Goal: Task Accomplishment & Management: Manage account settings

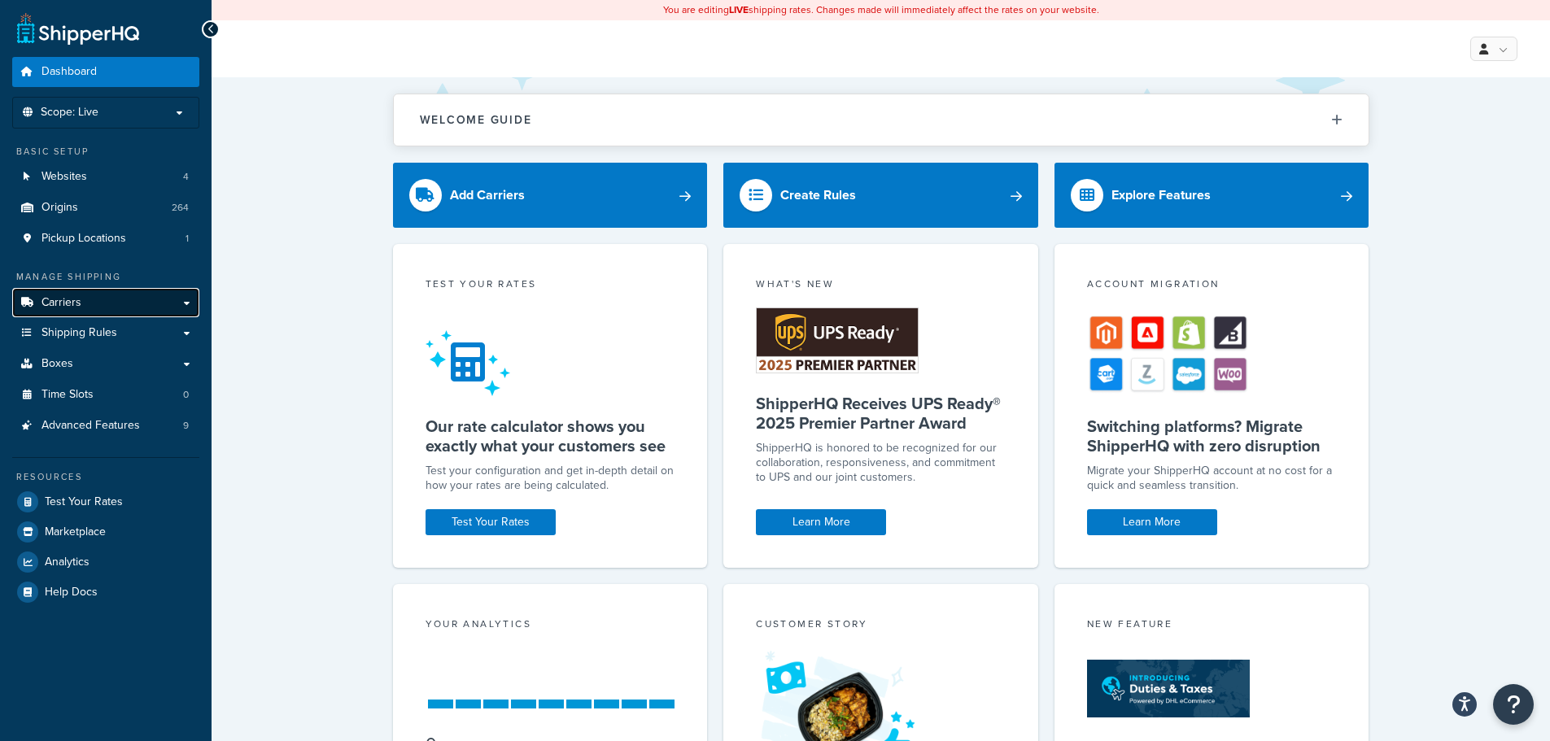
click at [102, 301] on link "Carriers" at bounding box center [105, 303] width 187 height 30
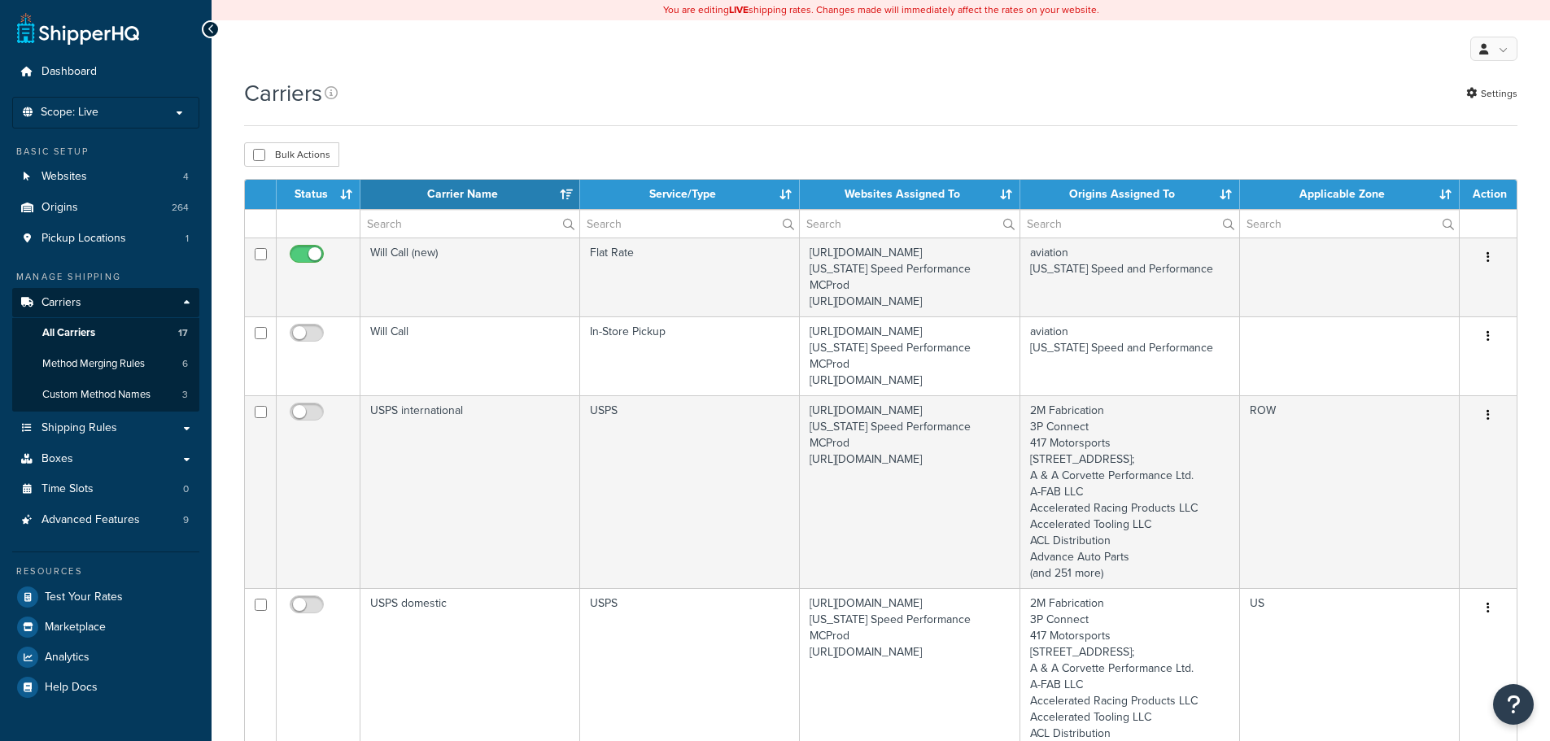
select select "15"
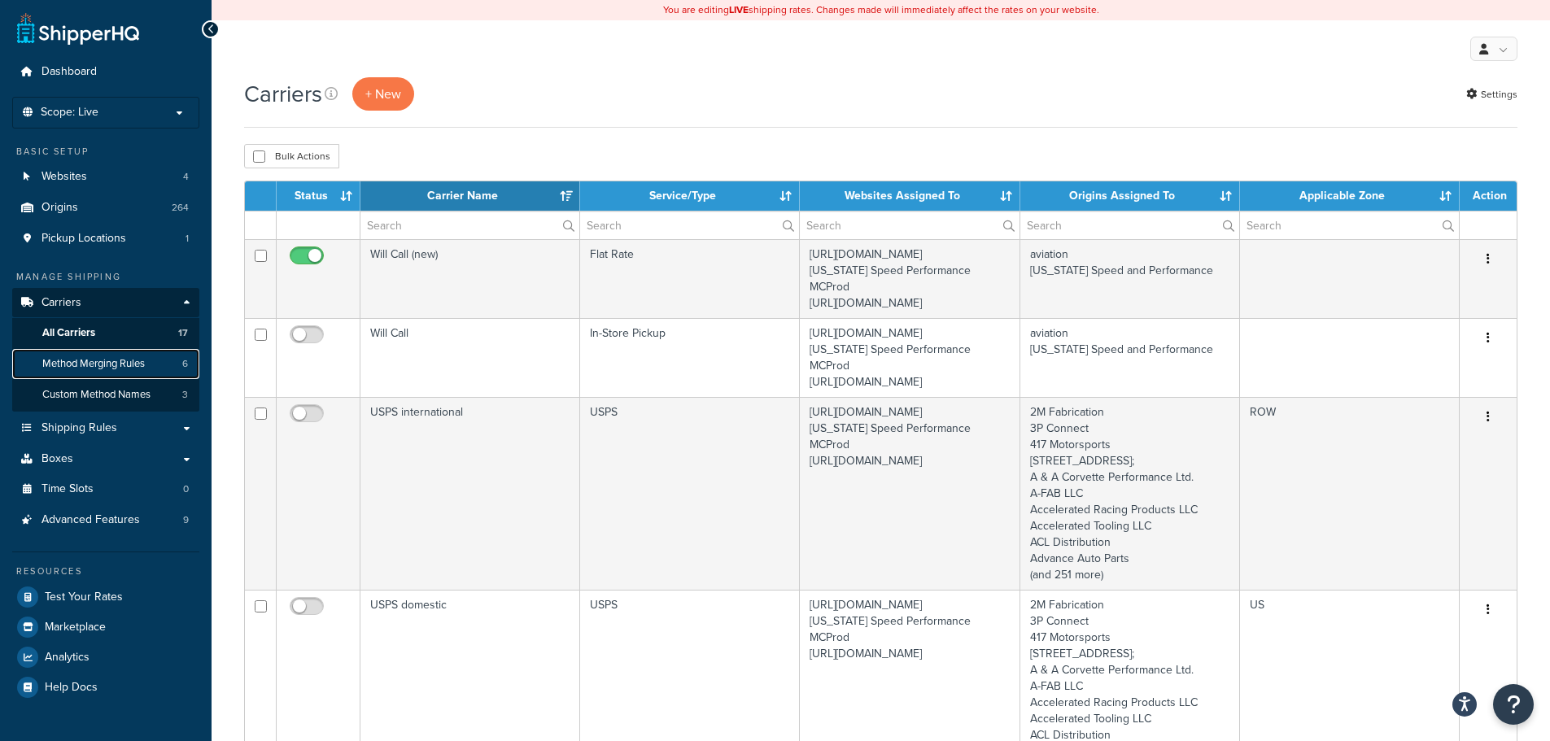
click at [104, 362] on span "Method Merging Rules" at bounding box center [93, 364] width 102 height 14
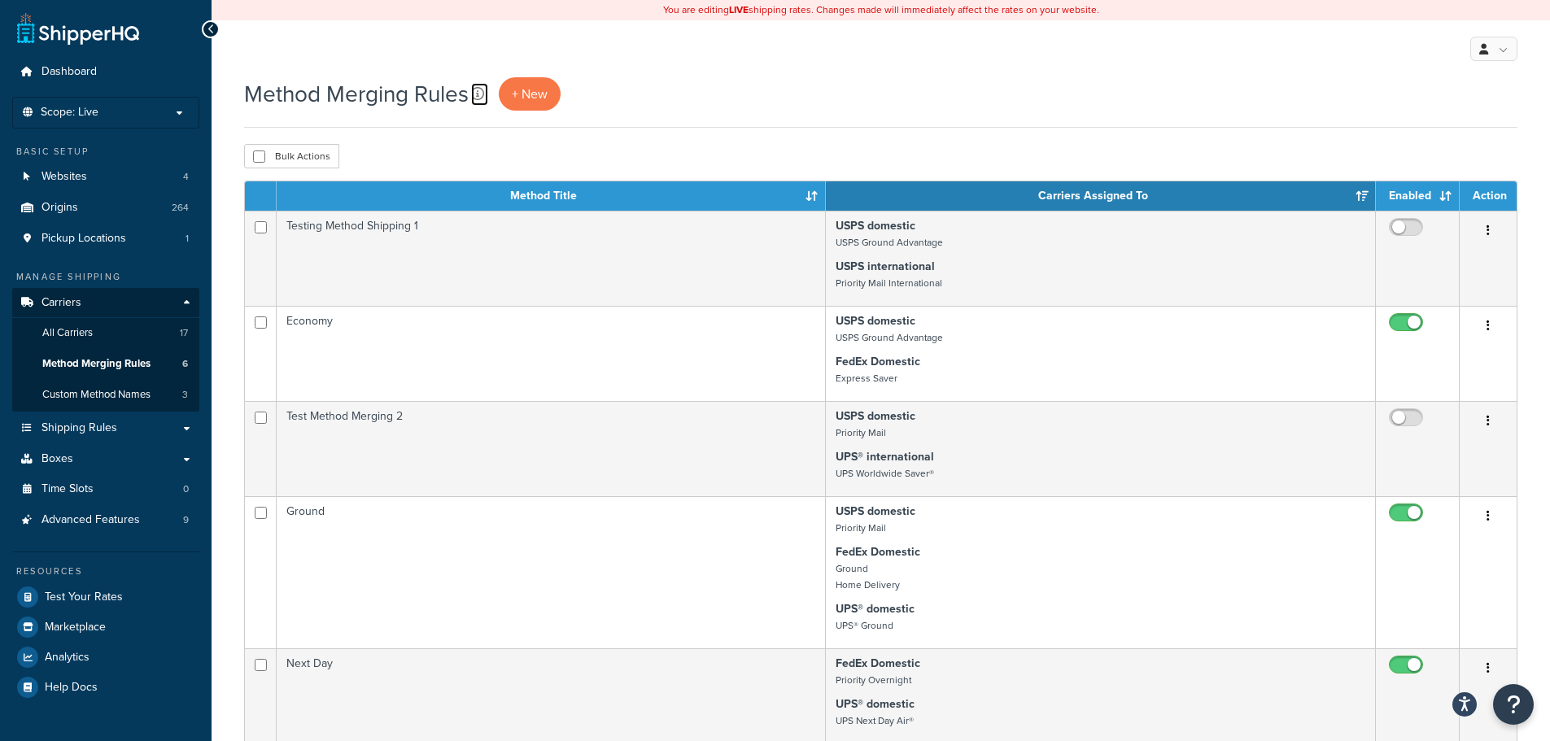
click at [482, 97] on icon at bounding box center [477, 93] width 13 height 13
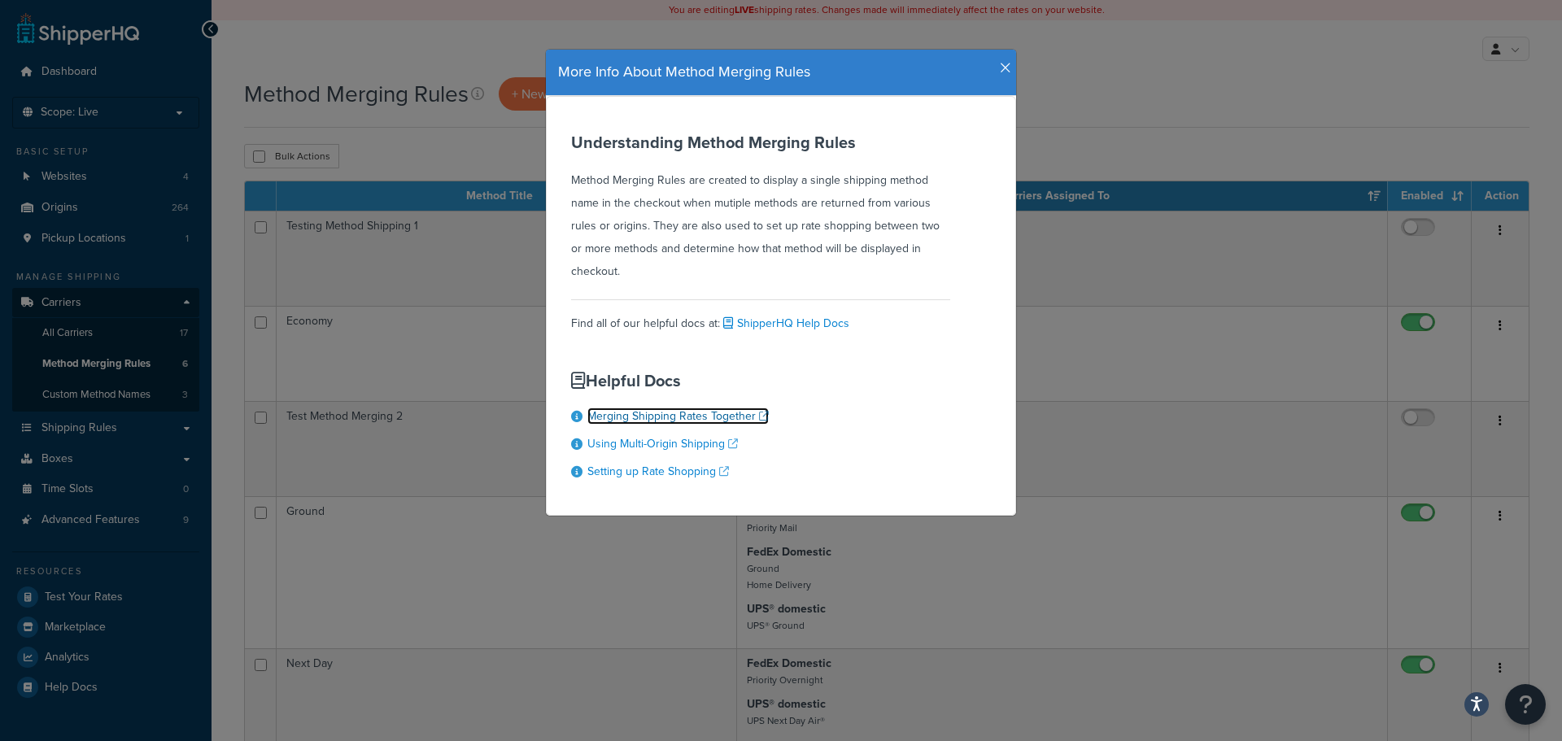
click at [752, 420] on link "Merging Shipping Rates Together" at bounding box center [677, 416] width 181 height 17
click at [720, 473] on link "Setting up Rate Shopping" at bounding box center [658, 471] width 142 height 17
click at [1000, 63] on icon "button" at bounding box center [1005, 68] width 11 height 15
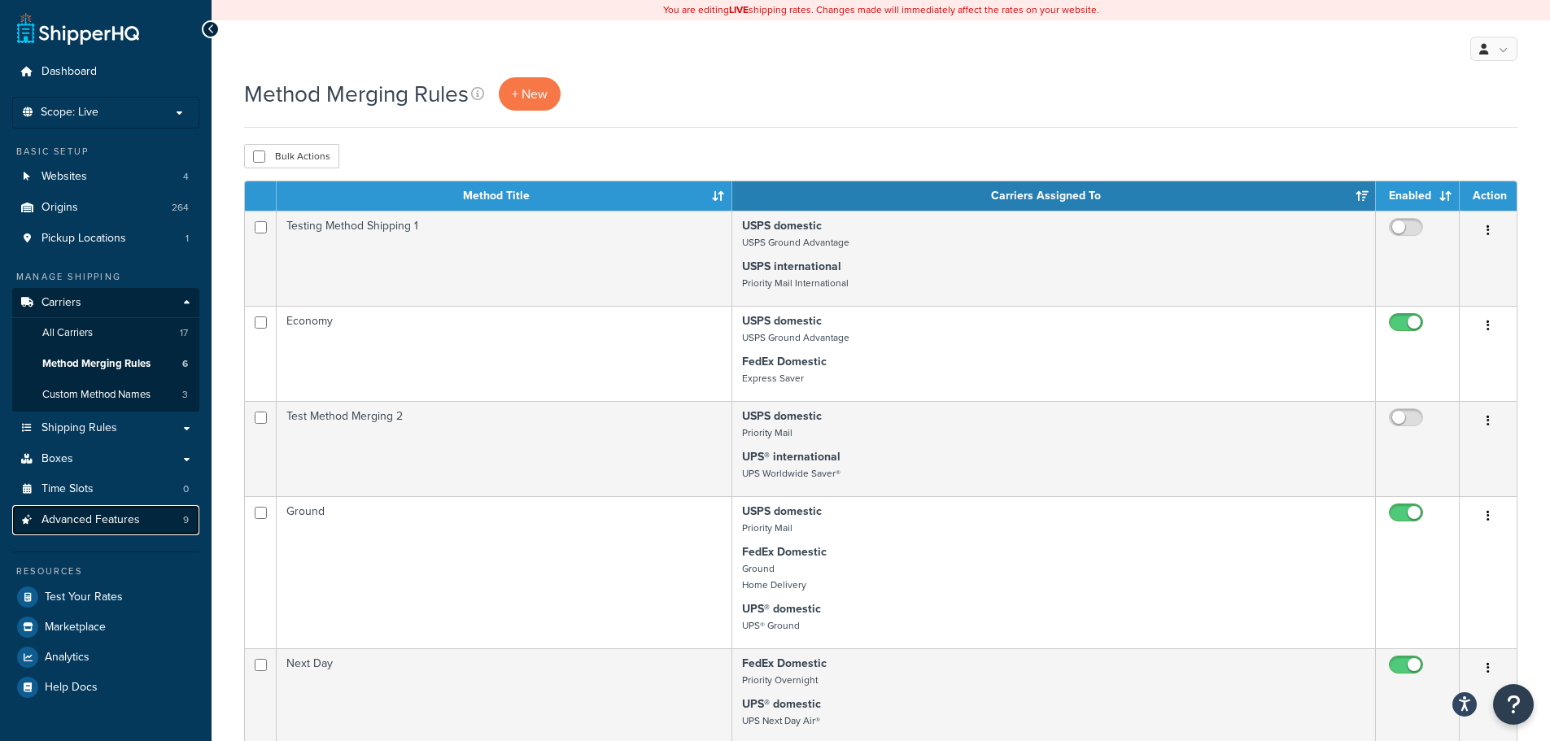
click at [116, 518] on span "Advanced Features" at bounding box center [90, 520] width 98 height 14
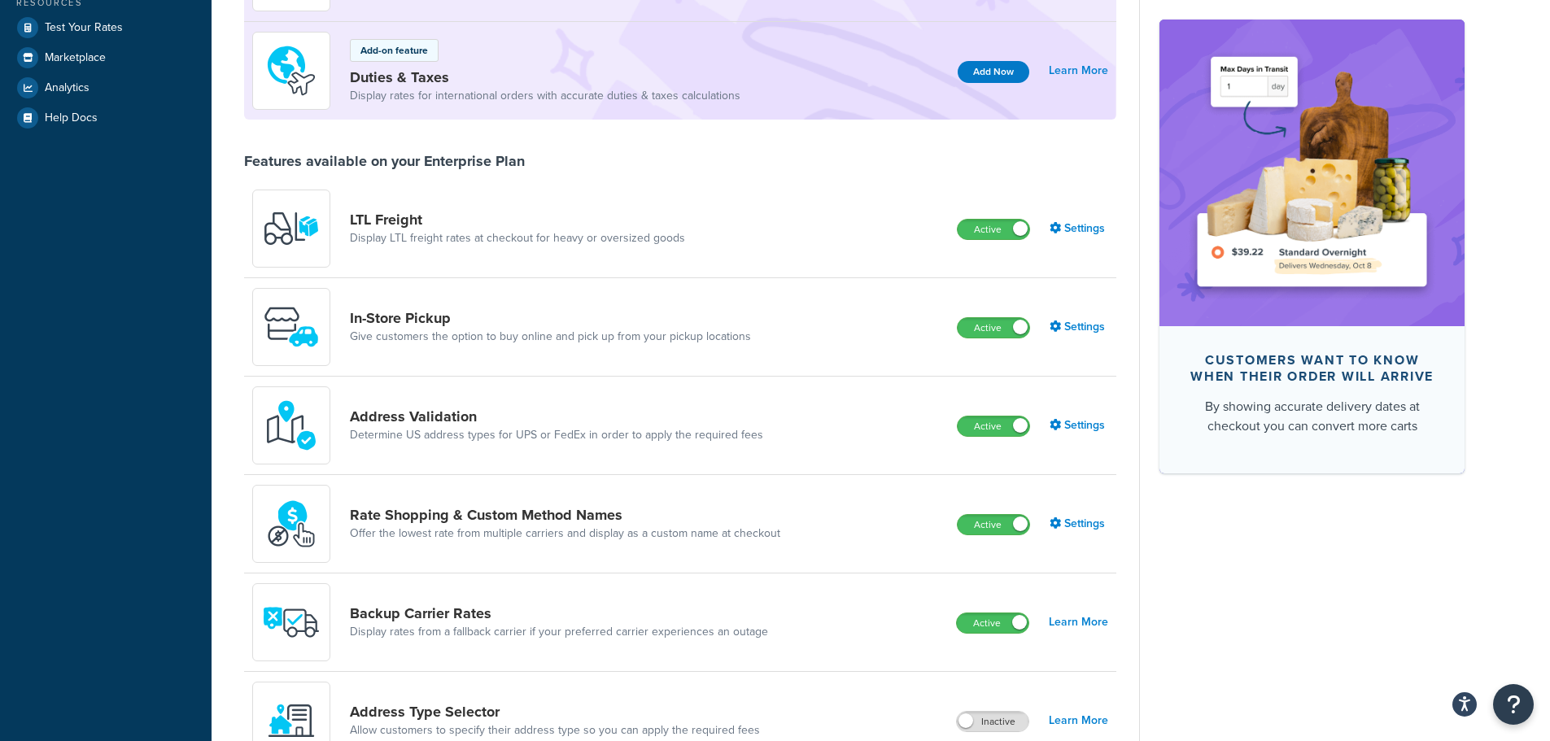
scroll to position [488, 0]
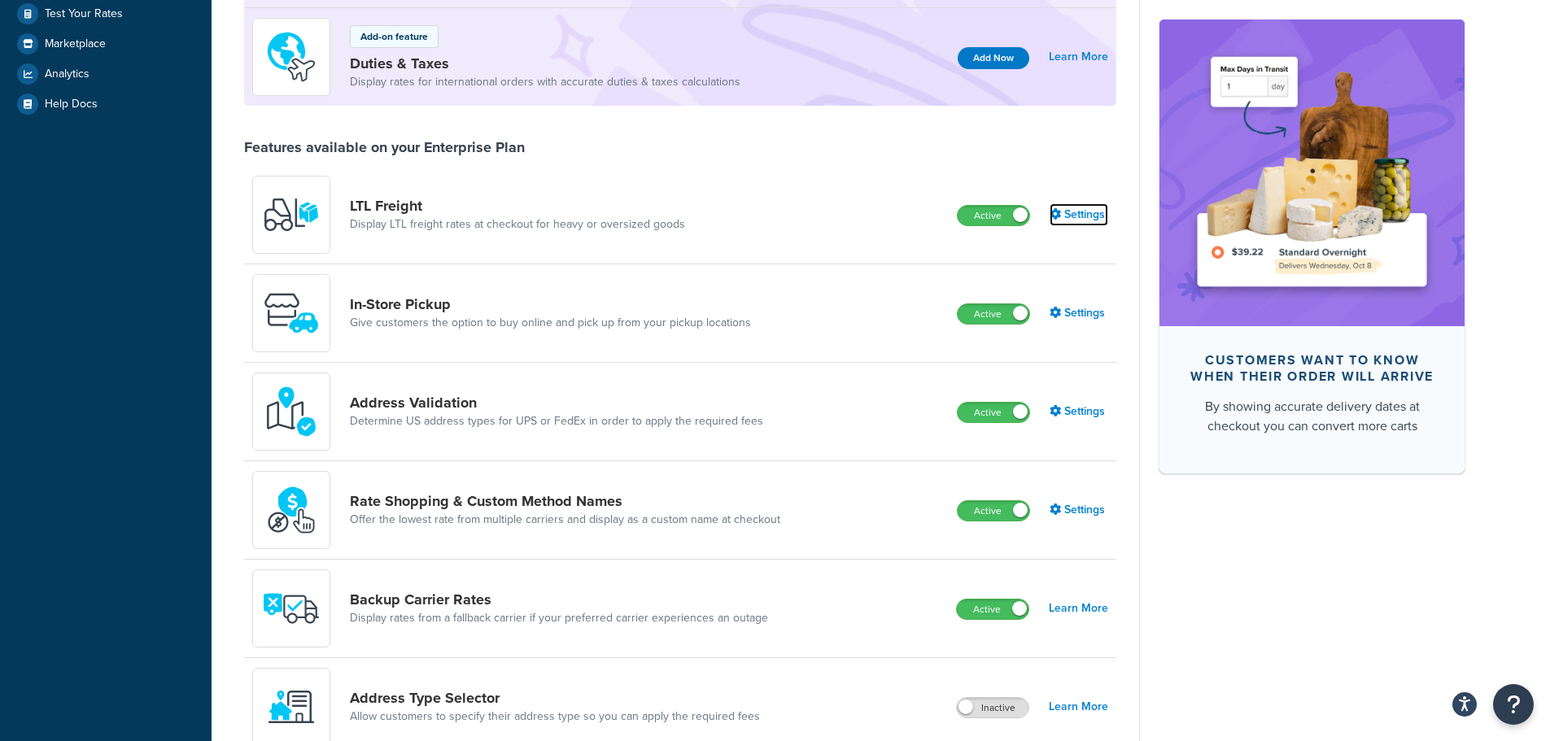
click at [1079, 213] on link "Settings" at bounding box center [1078, 214] width 59 height 23
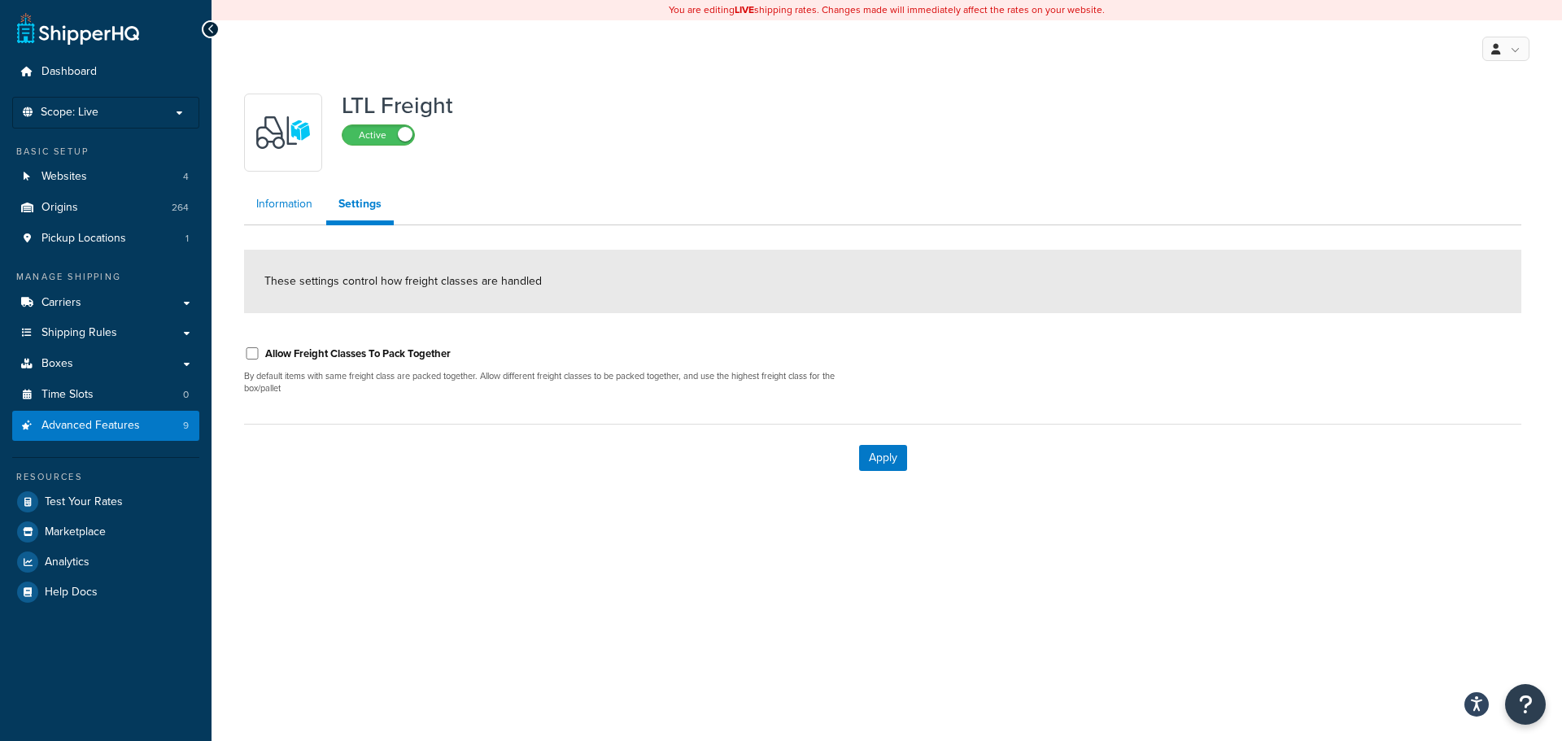
click at [268, 205] on link "Information" at bounding box center [284, 204] width 81 height 33
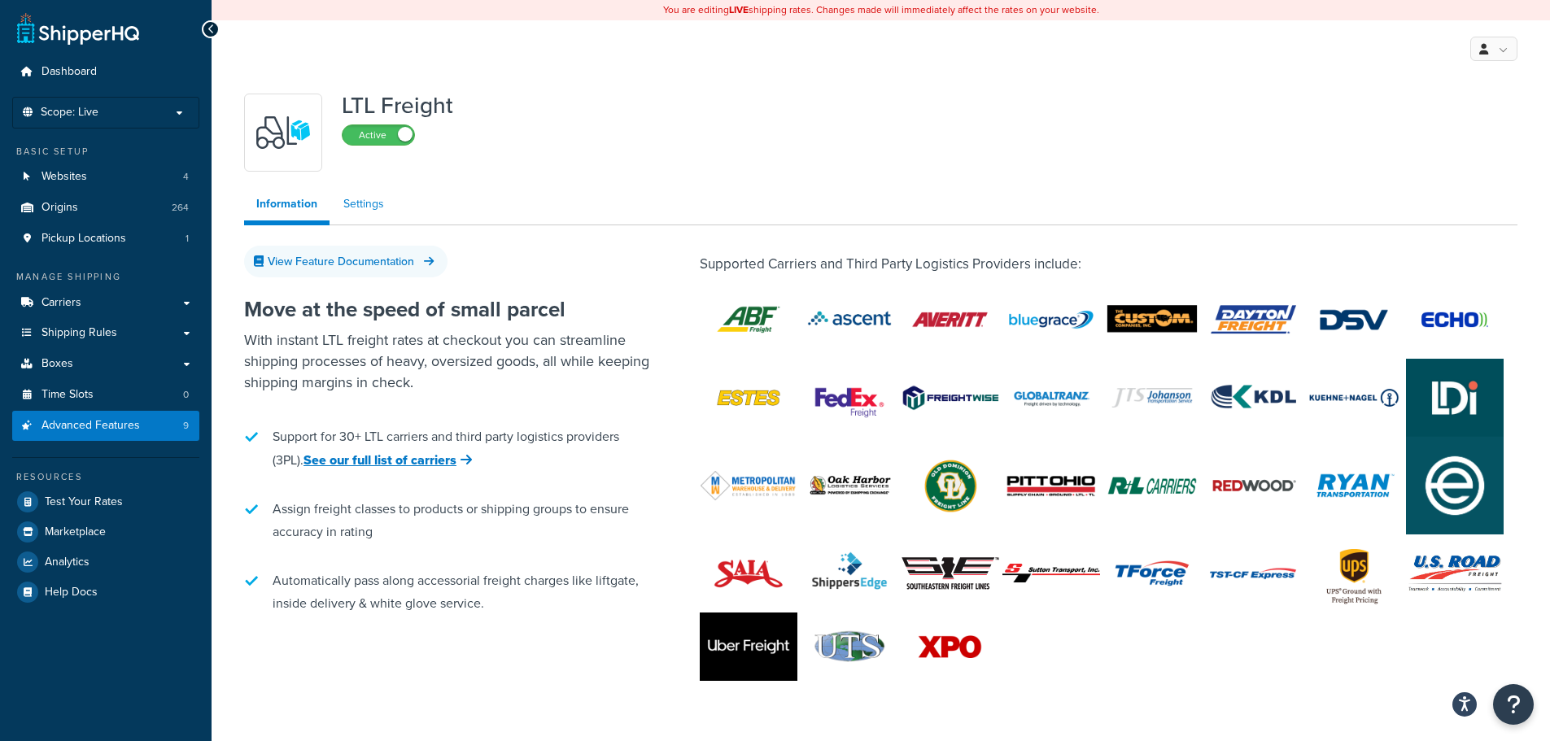
click at [374, 207] on link "Settings" at bounding box center [363, 204] width 65 height 33
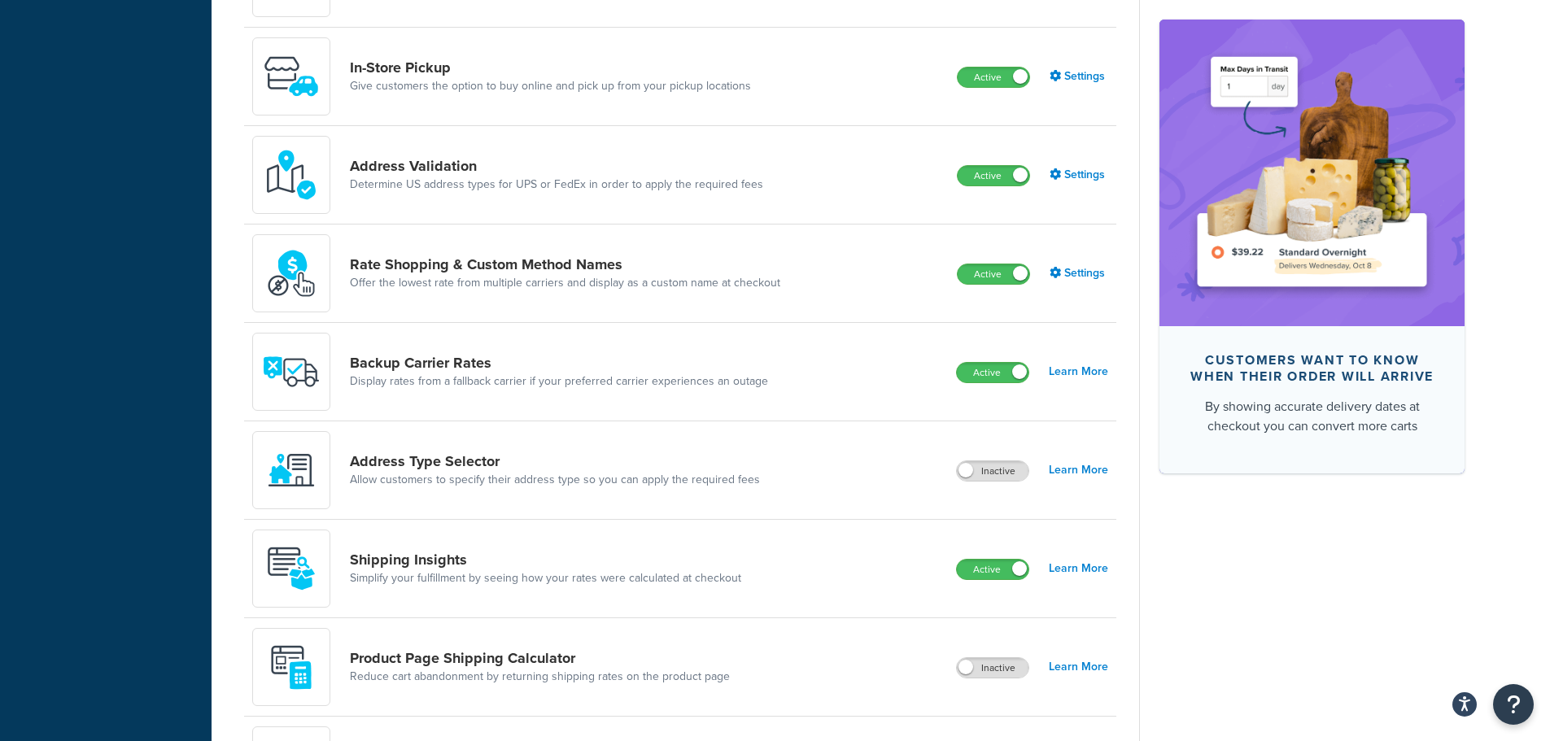
scroll to position [732, 0]
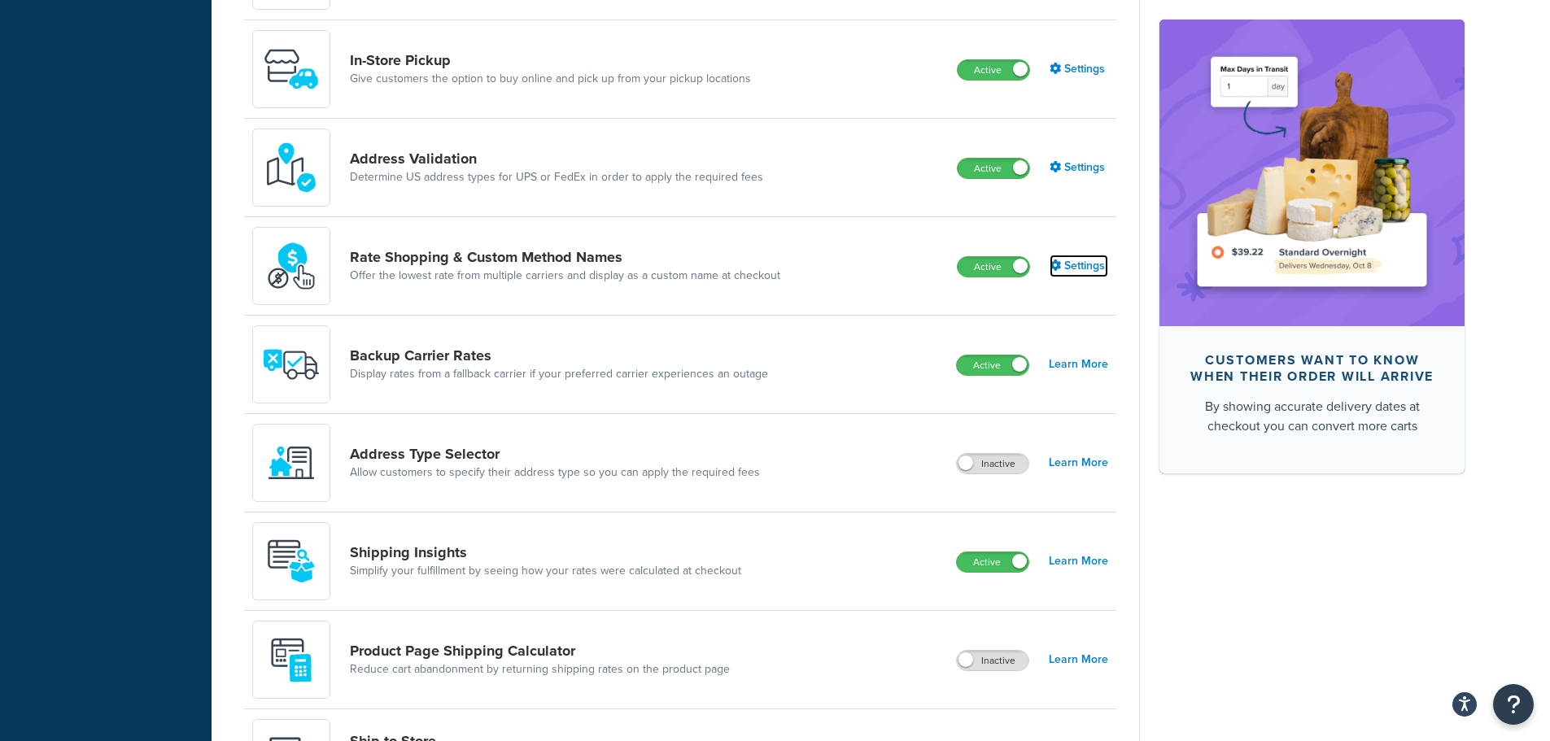
click at [1096, 266] on link "Settings" at bounding box center [1078, 266] width 59 height 23
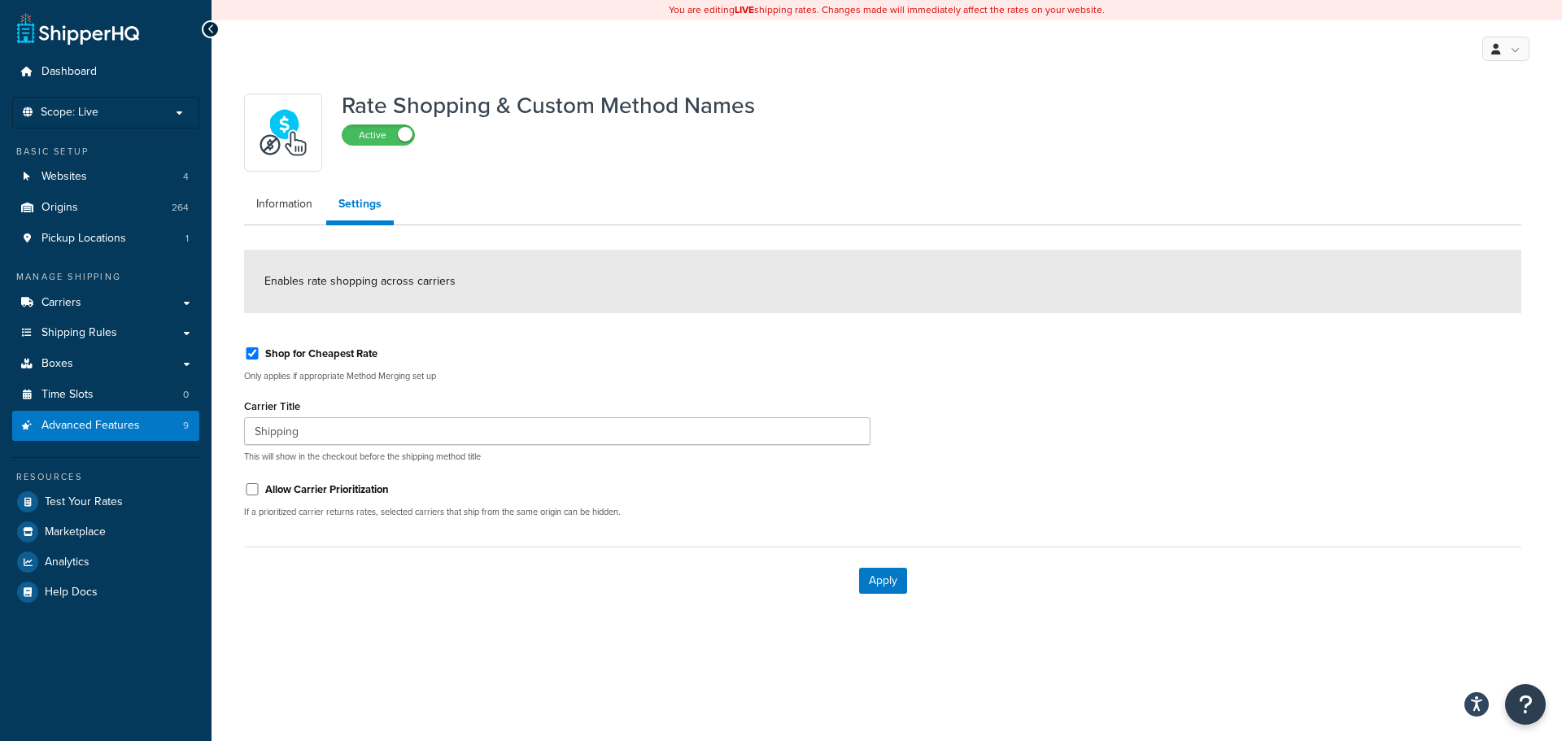
click at [301, 221] on ul "Information Settings" at bounding box center [882, 206] width 1277 height 37
click at [302, 210] on link "Information" at bounding box center [284, 204] width 81 height 33
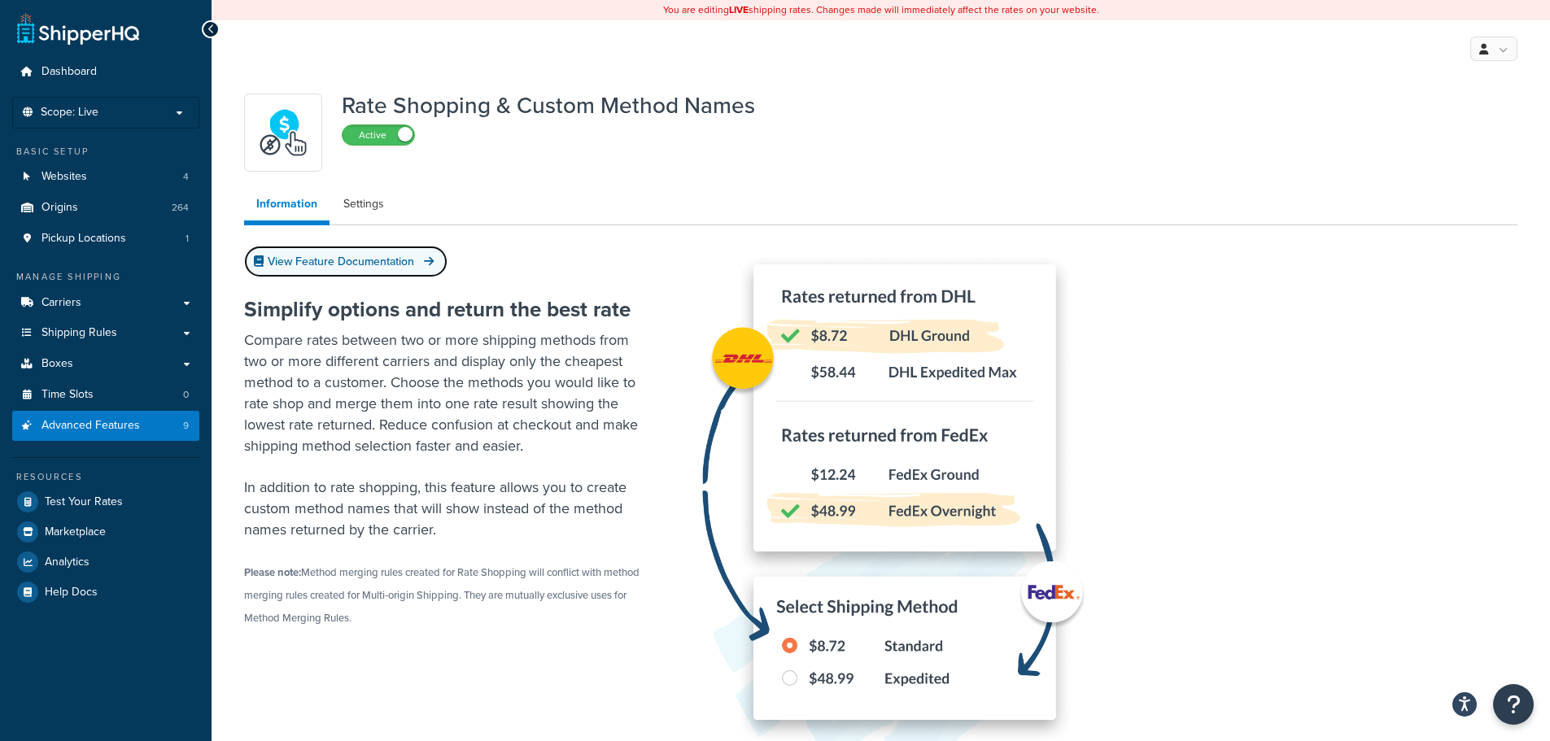
click at [398, 266] on link "View Feature Documentation" at bounding box center [345, 262] width 203 height 32
click at [61, 428] on span "Advanced Features" at bounding box center [90, 426] width 98 height 14
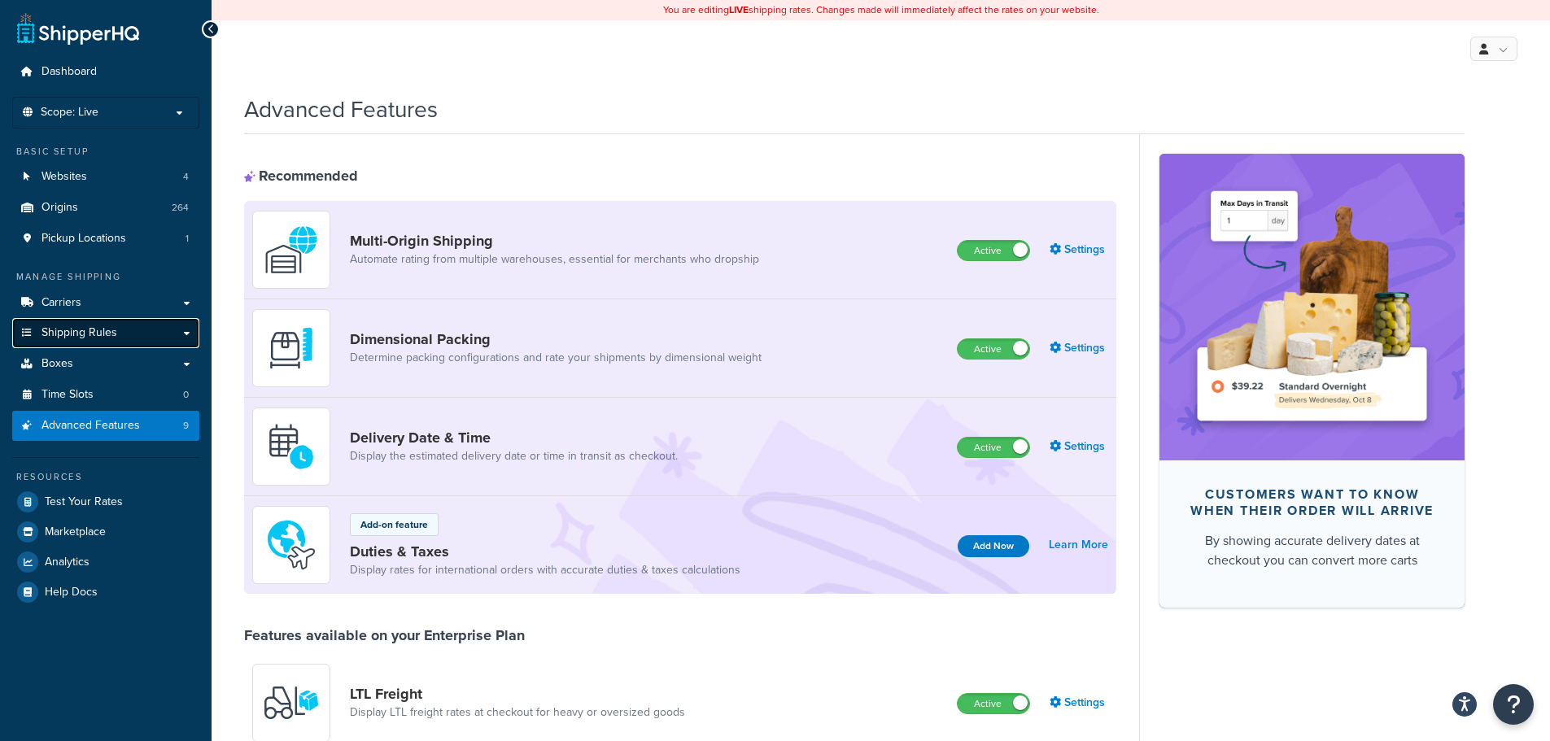
click at [113, 332] on span "Shipping Rules" at bounding box center [79, 333] width 76 height 14
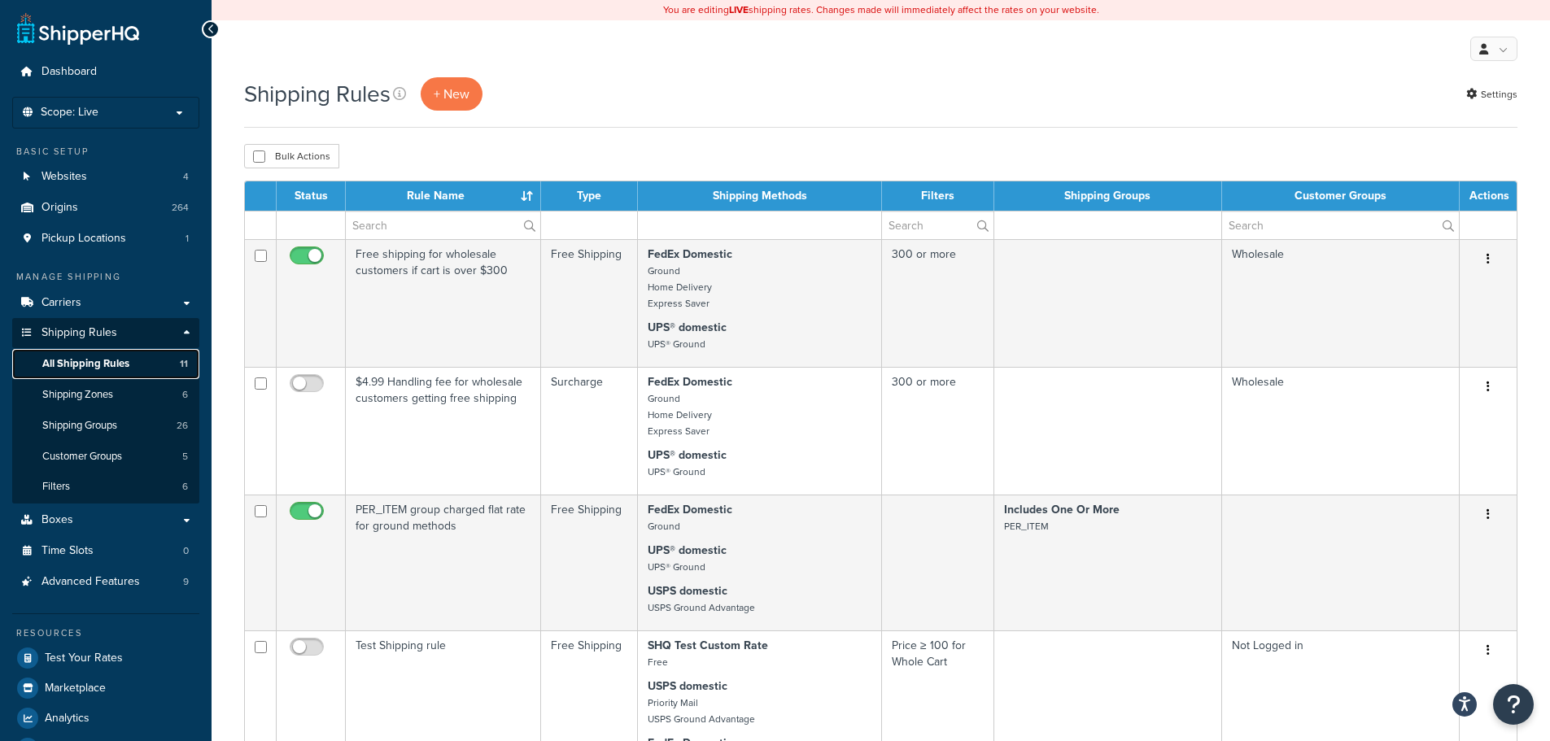
click at [120, 365] on span "All Shipping Rules" at bounding box center [85, 364] width 87 height 14
click at [89, 71] on span "Dashboard" at bounding box center [68, 72] width 55 height 14
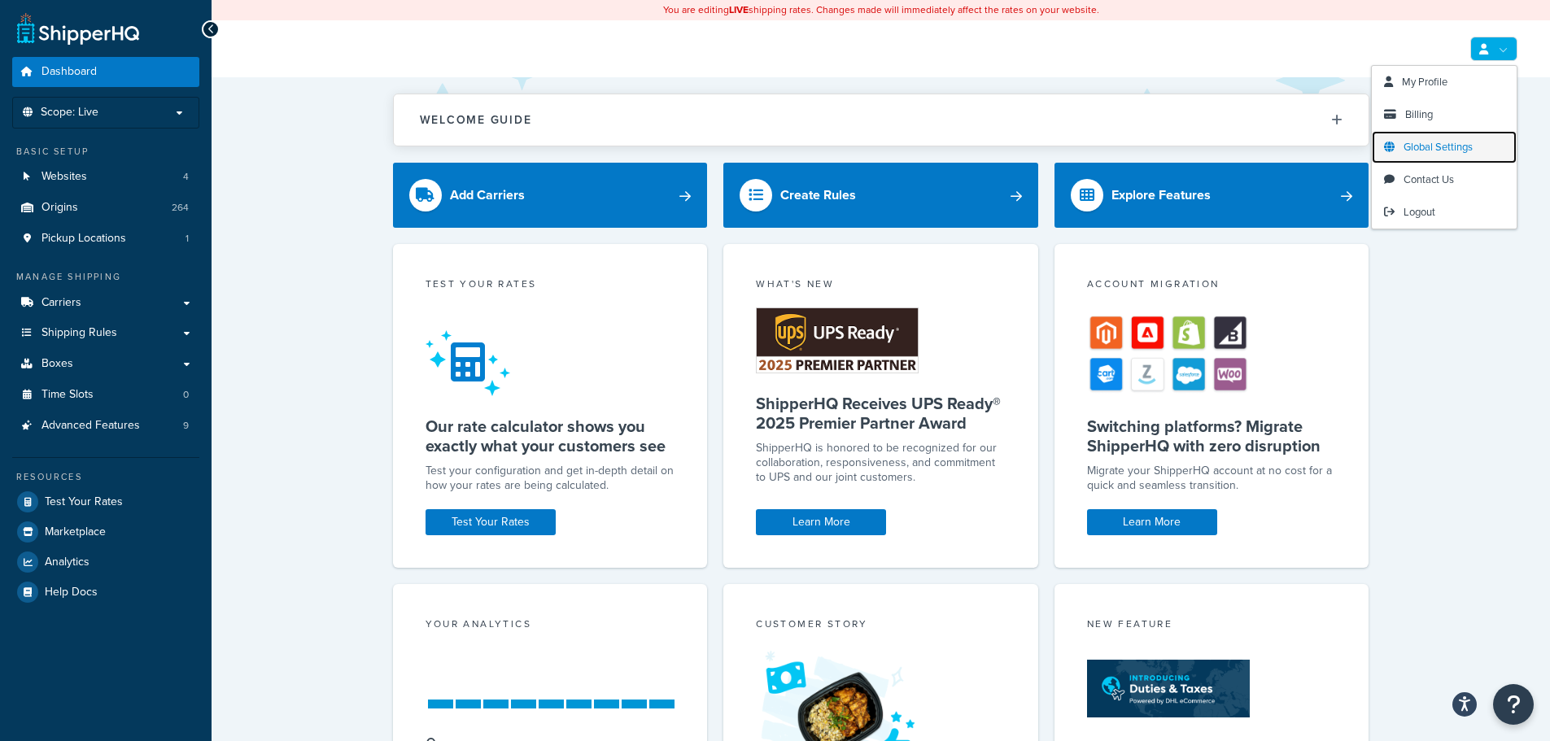
click at [1431, 149] on span "Global Settings" at bounding box center [1437, 146] width 69 height 15
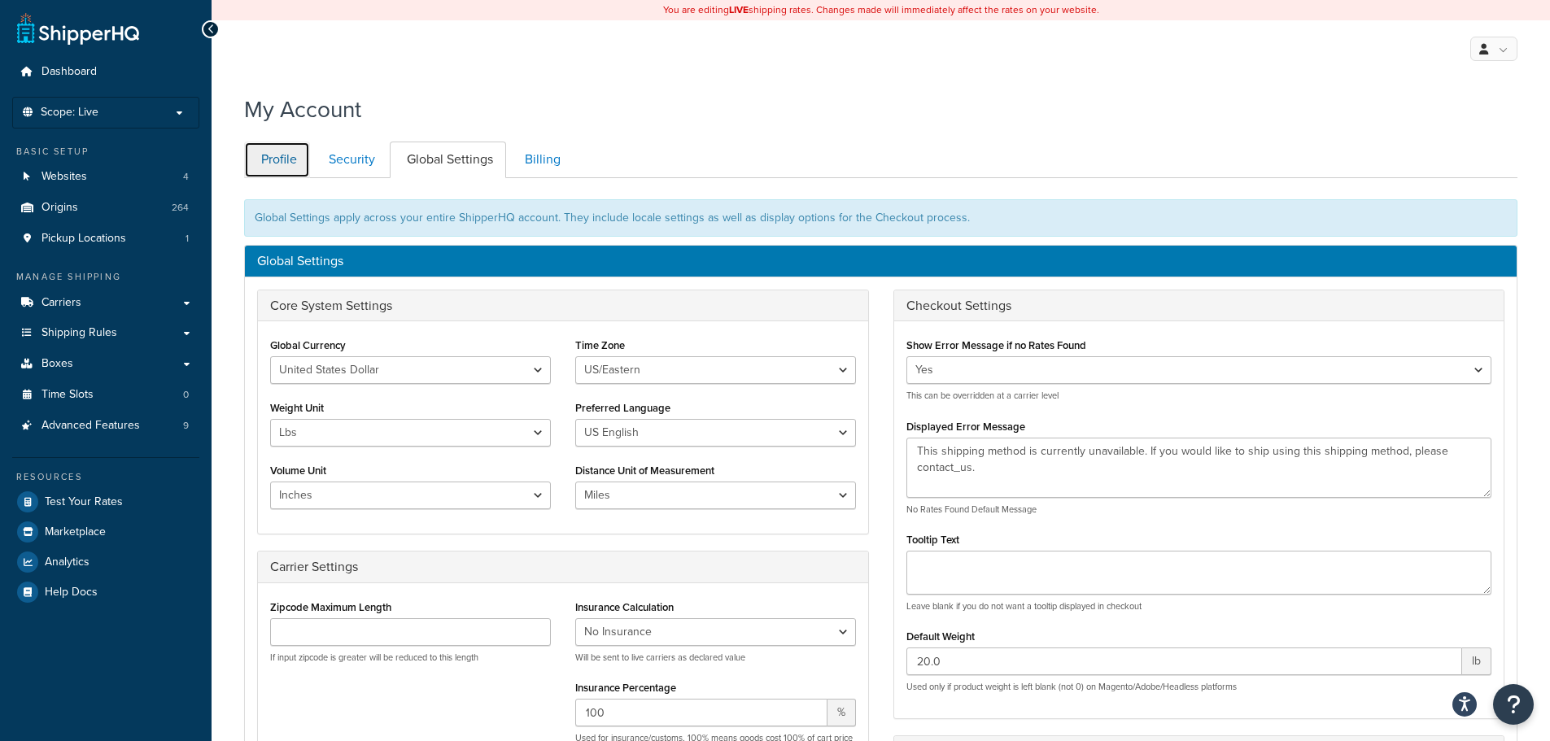
click at [280, 159] on link "Profile" at bounding box center [277, 160] width 66 height 37
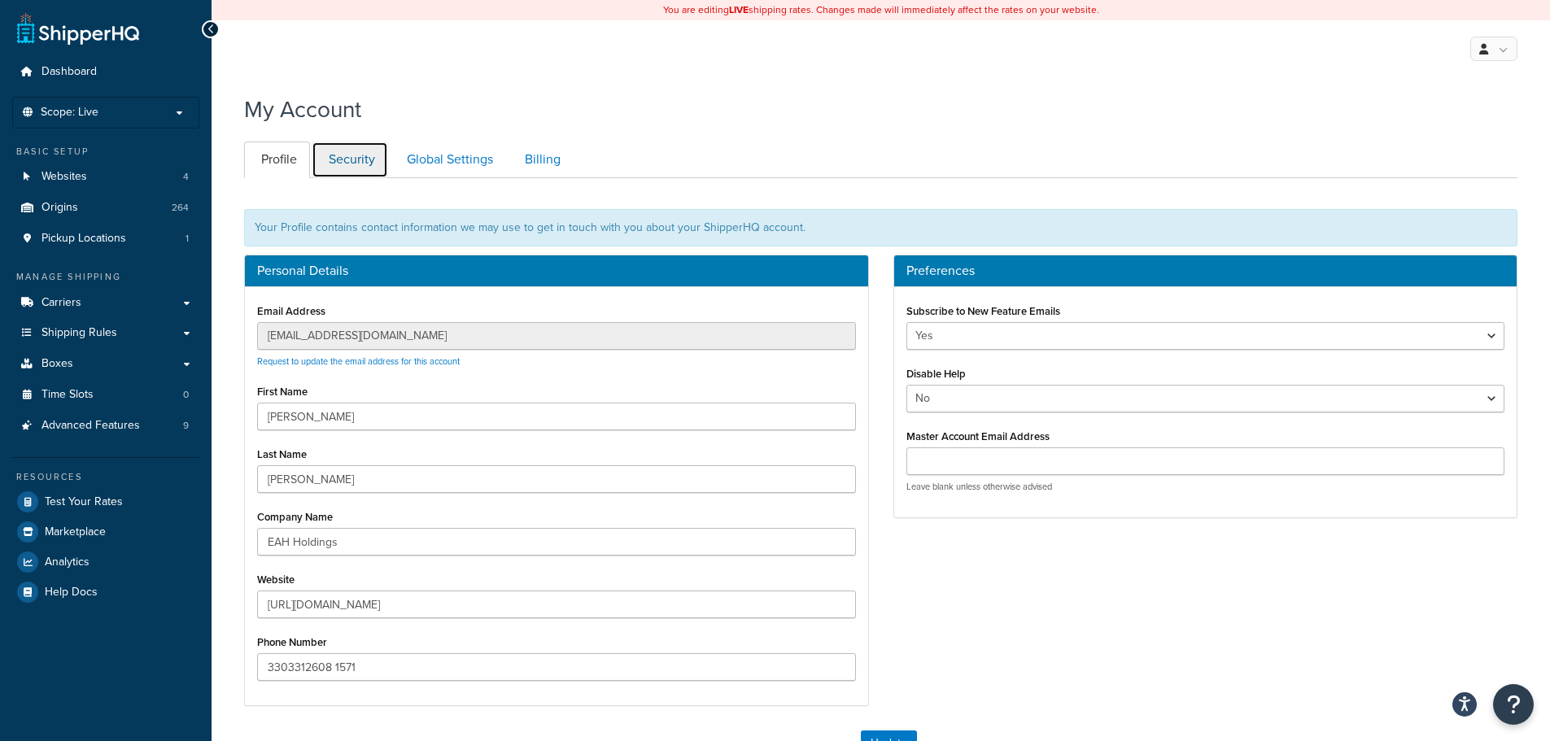
click at [370, 160] on link "Security" at bounding box center [350, 160] width 76 height 37
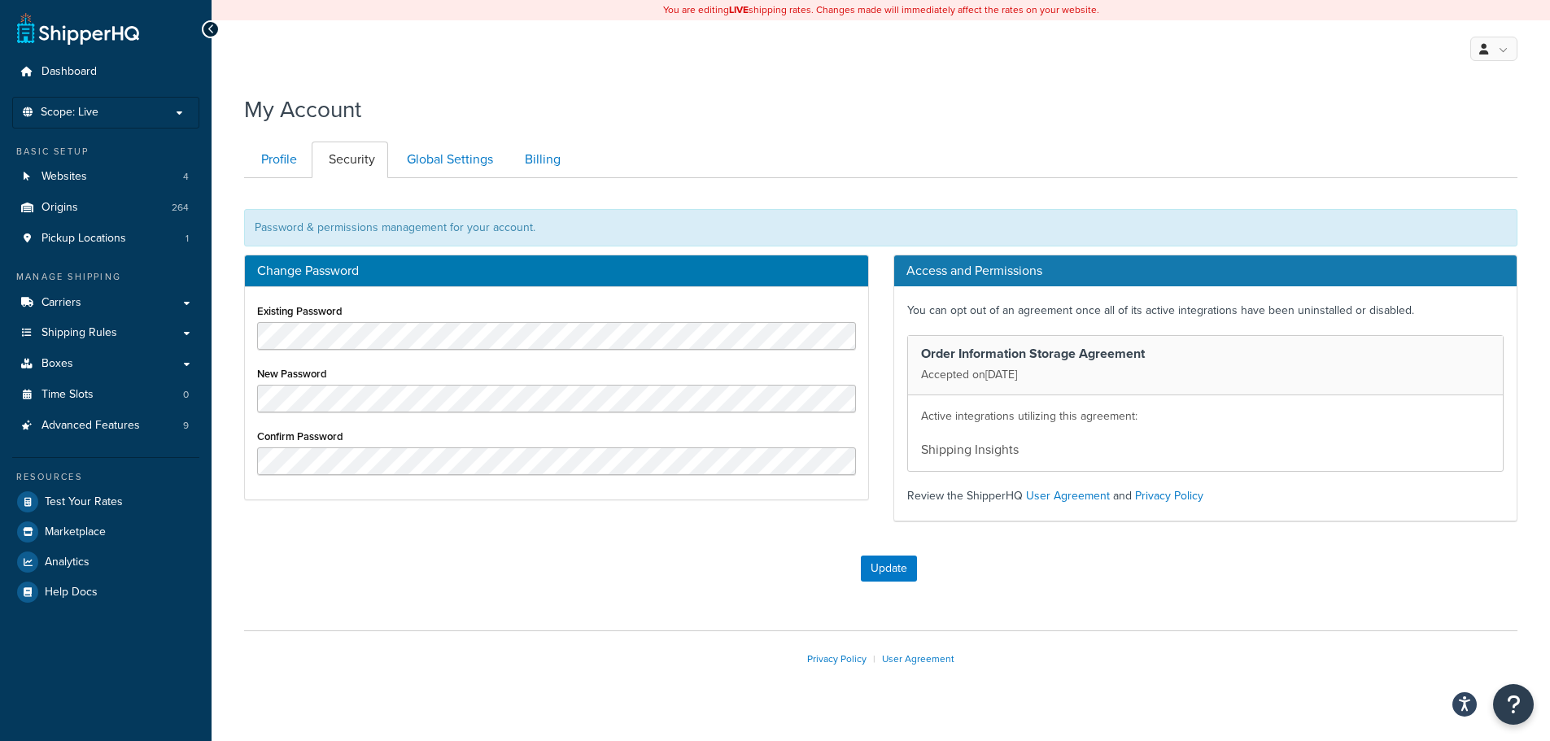
scroll to position [28, 0]
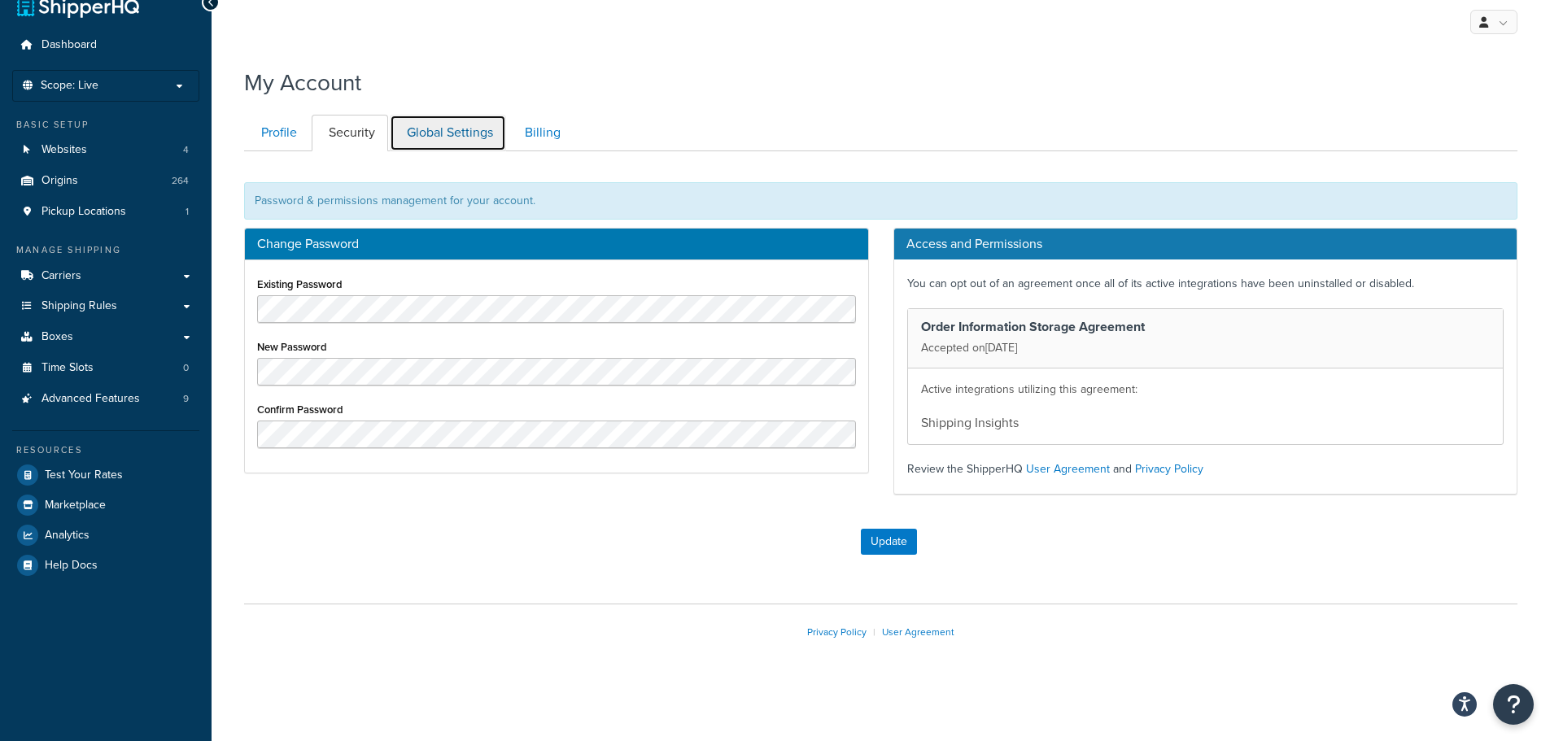
click at [453, 137] on link "Global Settings" at bounding box center [448, 133] width 116 height 37
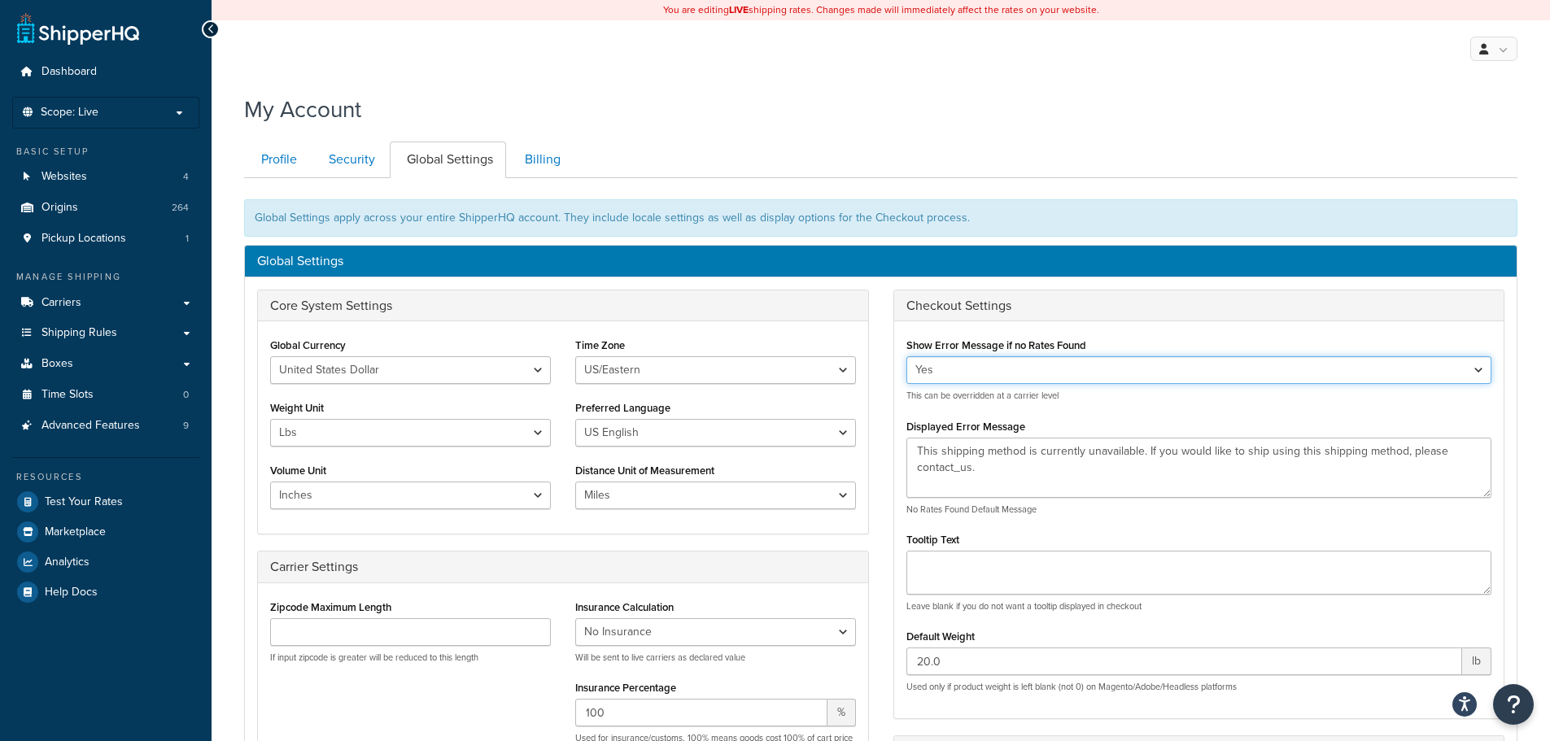
click at [1233, 369] on select "Yes No" at bounding box center [1199, 370] width 586 height 28
click at [1260, 335] on div "Show Error Message if no Rates Found Yes No This can be overridden at a carrier…" at bounding box center [1199, 368] width 586 height 68
click at [569, 169] on link "Billing" at bounding box center [541, 160] width 66 height 37
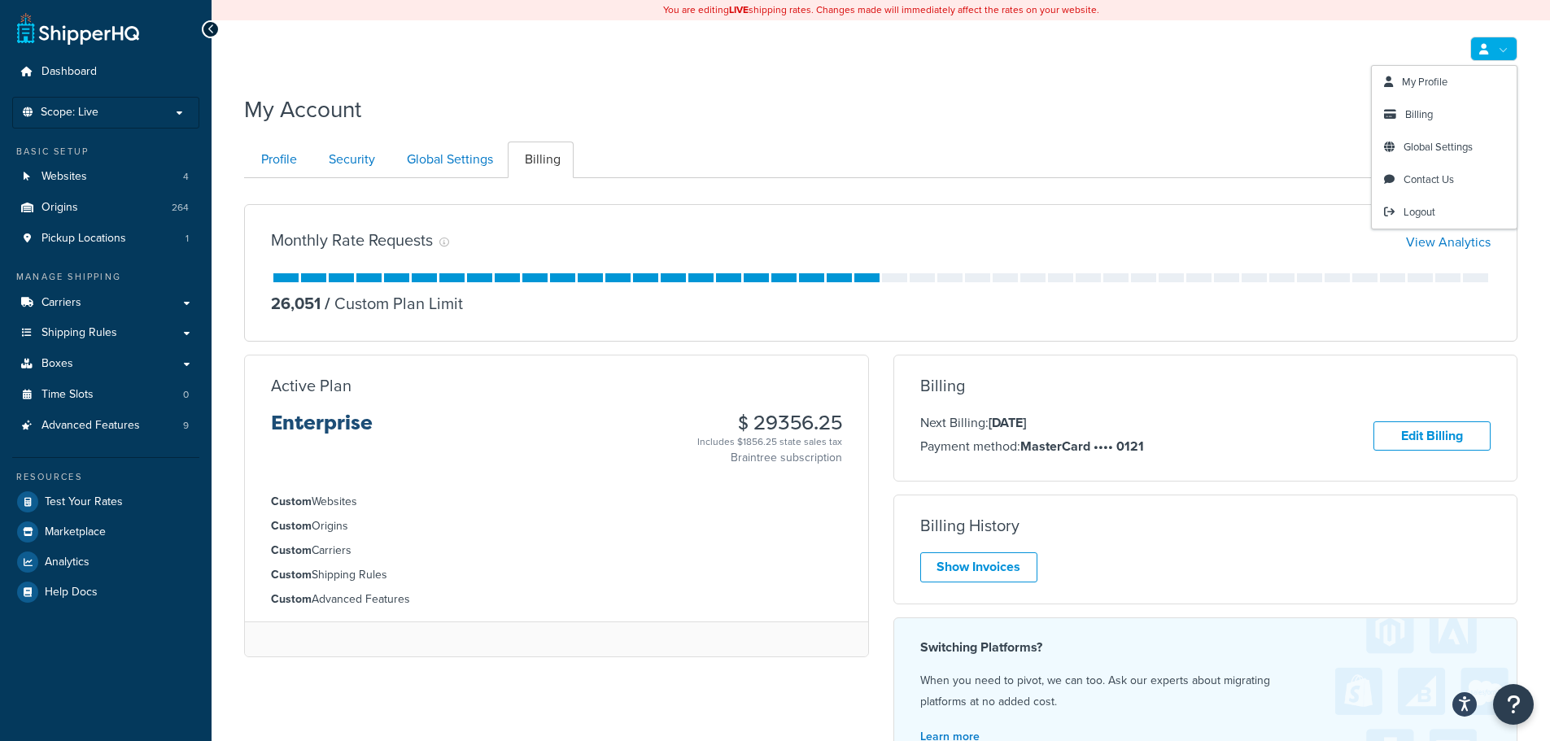
click at [1510, 53] on link at bounding box center [1493, 49] width 47 height 24
click at [1446, 145] on span "Global Settings" at bounding box center [1437, 146] width 69 height 15
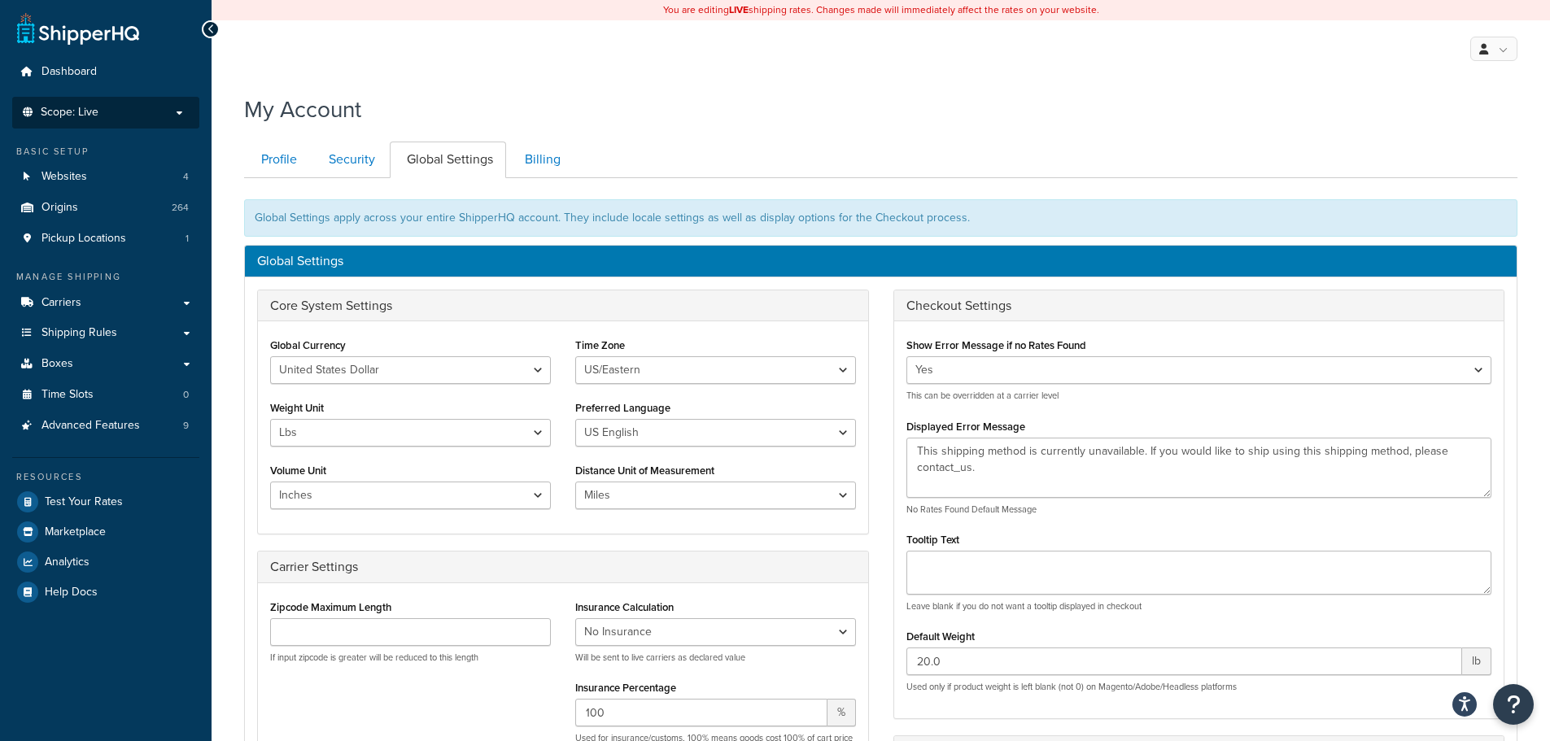
click at [174, 110] on p "Scope: Live" at bounding box center [106, 113] width 172 height 14
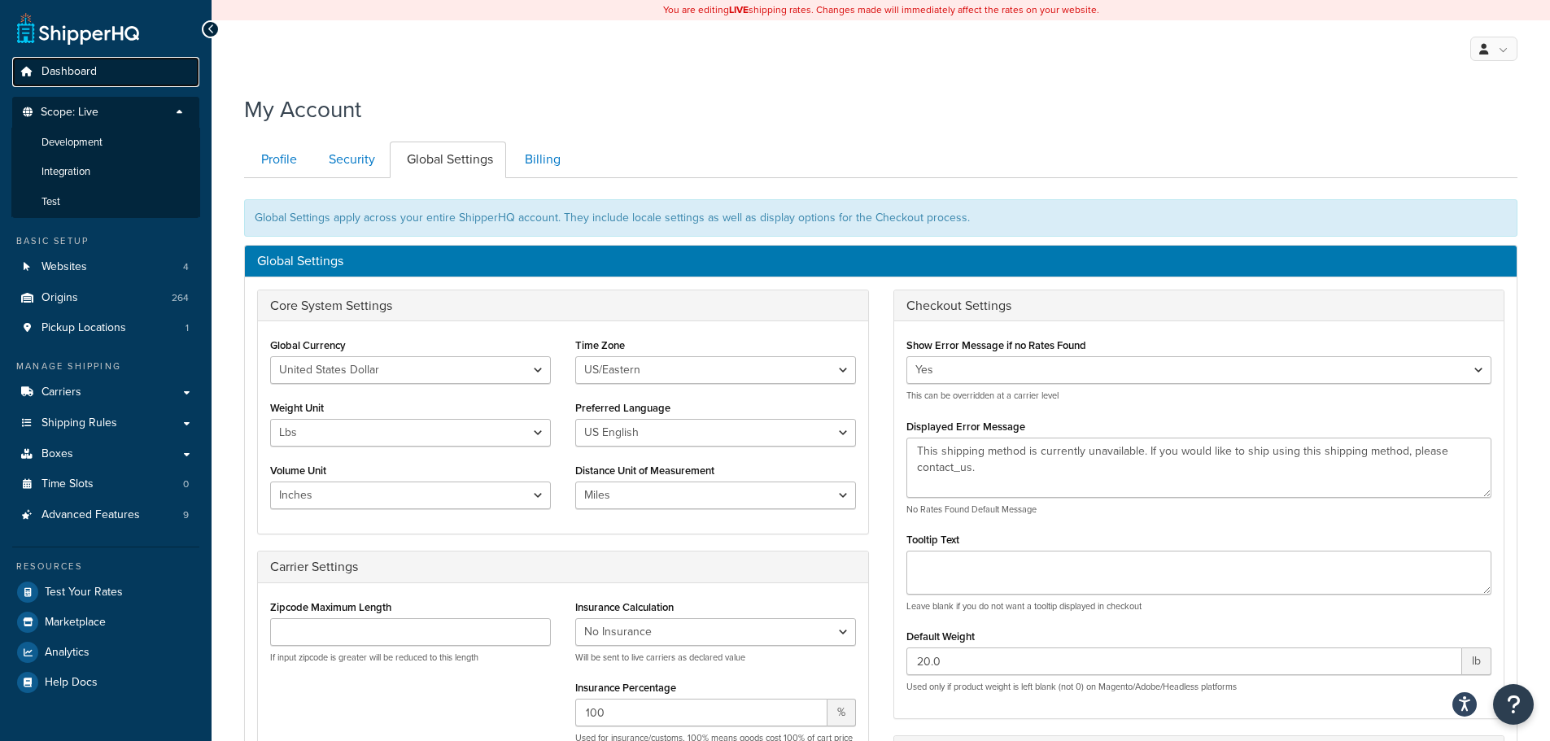
click at [163, 62] on link "Dashboard" at bounding box center [105, 72] width 187 height 30
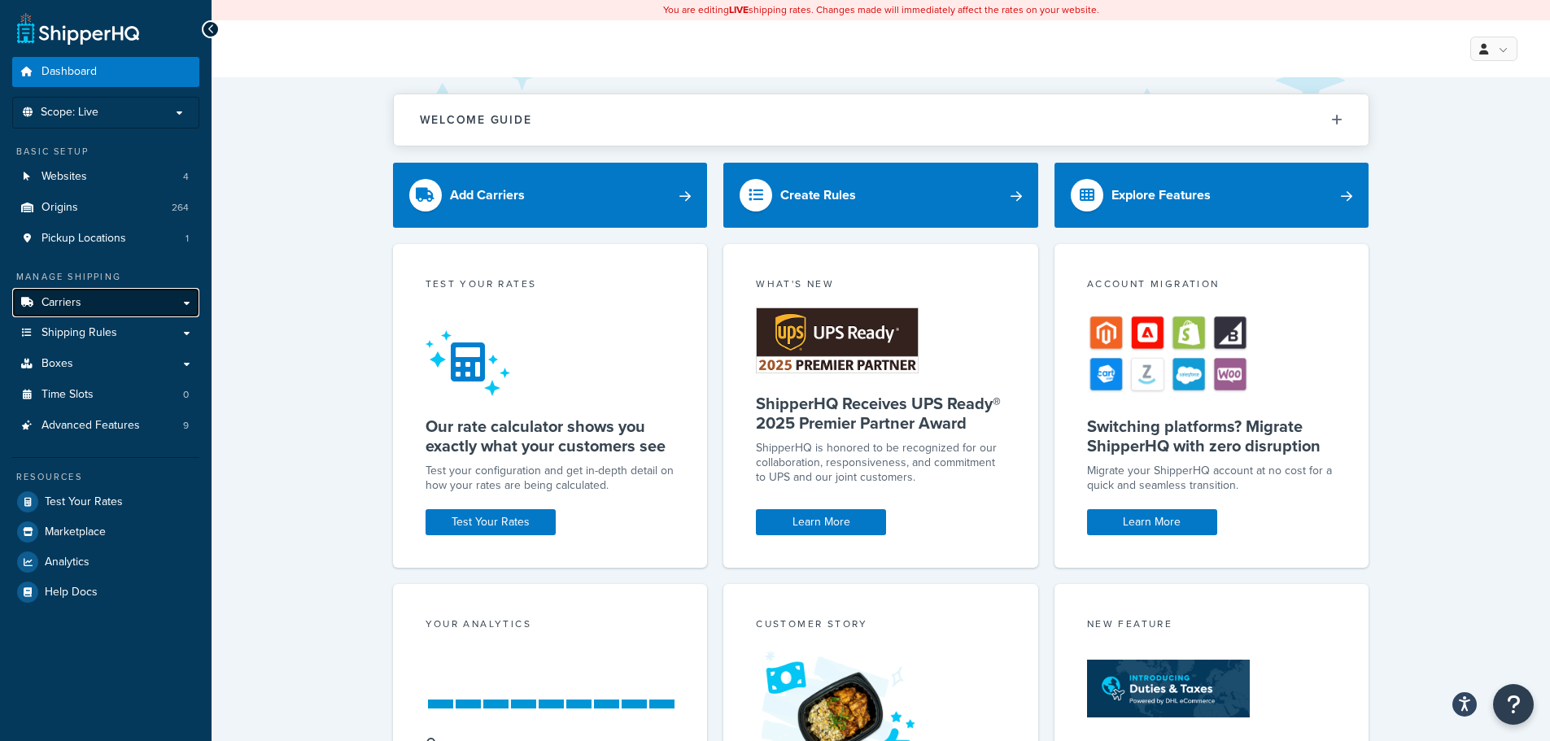
click at [135, 307] on link "Carriers" at bounding box center [105, 303] width 187 height 30
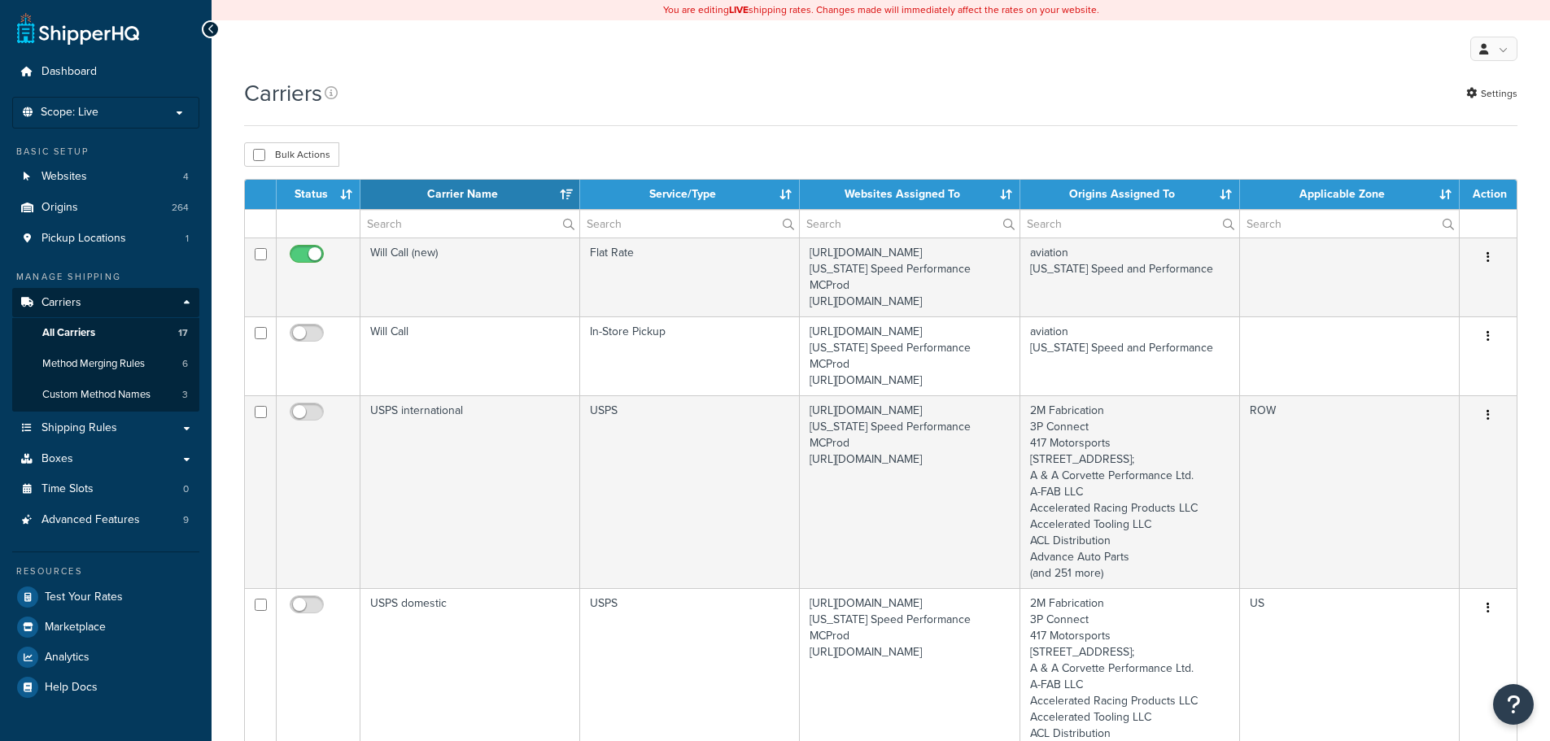
select select "15"
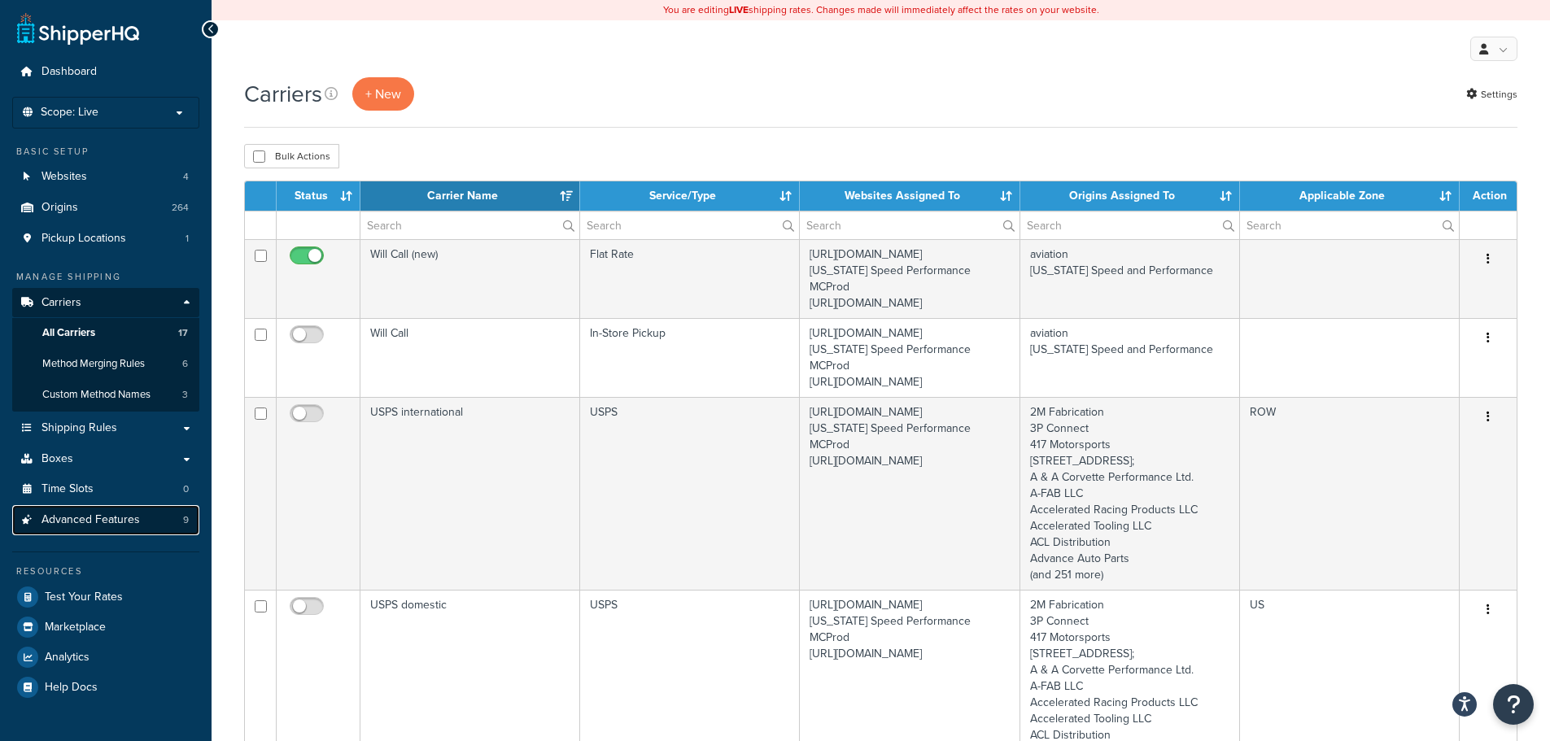
click at [120, 514] on span "Advanced Features" at bounding box center [90, 520] width 98 height 14
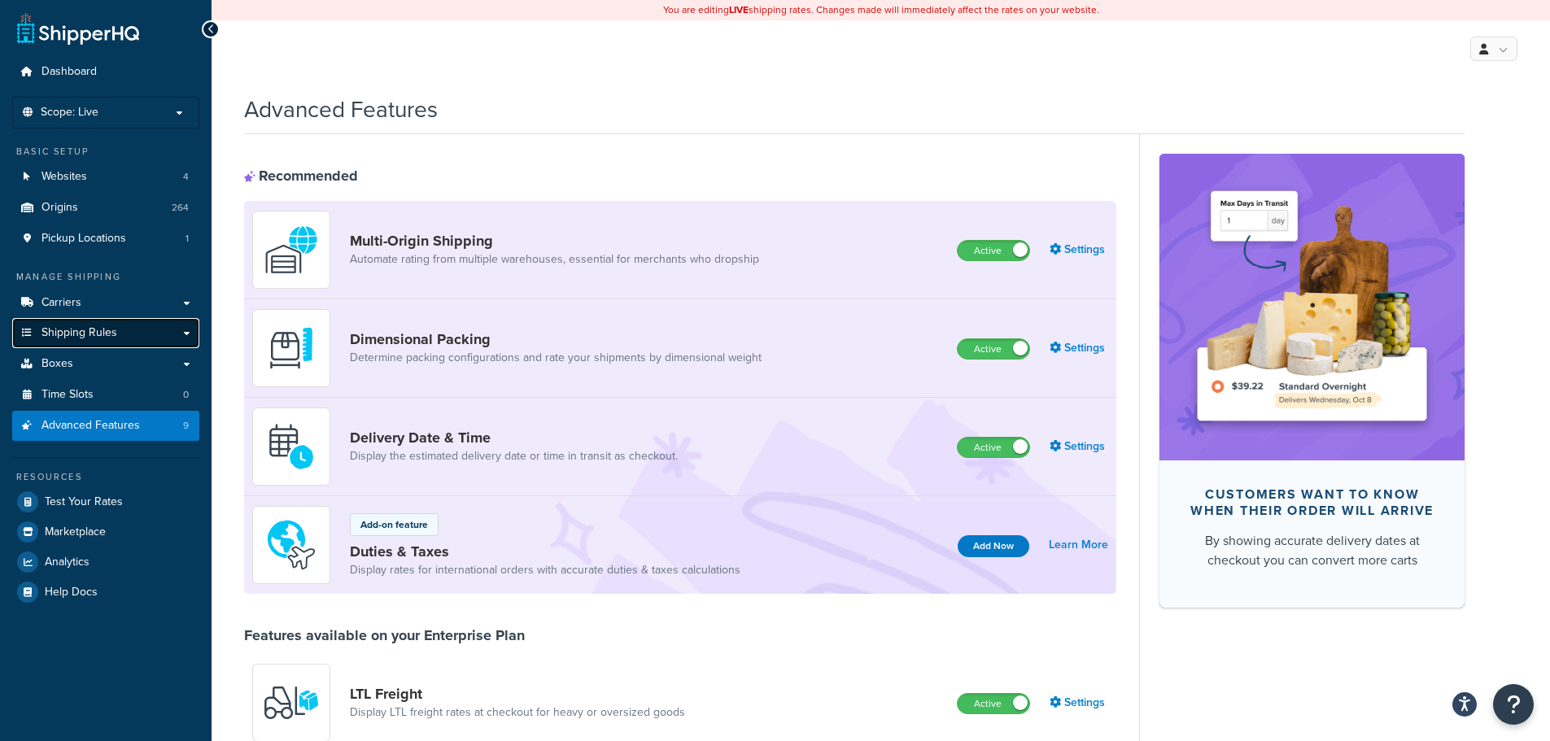
click at [144, 330] on link "Shipping Rules" at bounding box center [105, 333] width 187 height 30
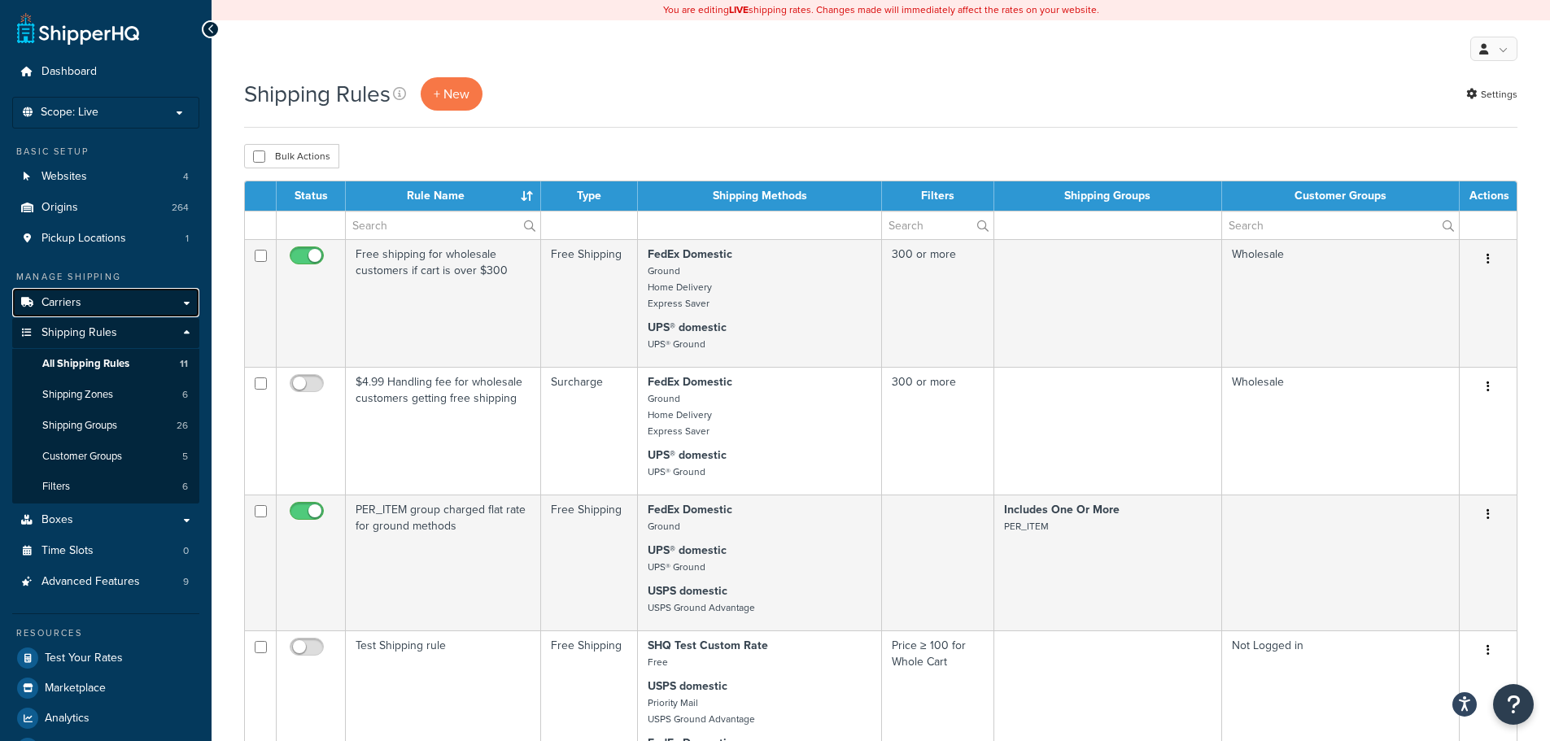
click at [135, 305] on link "Carriers" at bounding box center [105, 303] width 187 height 30
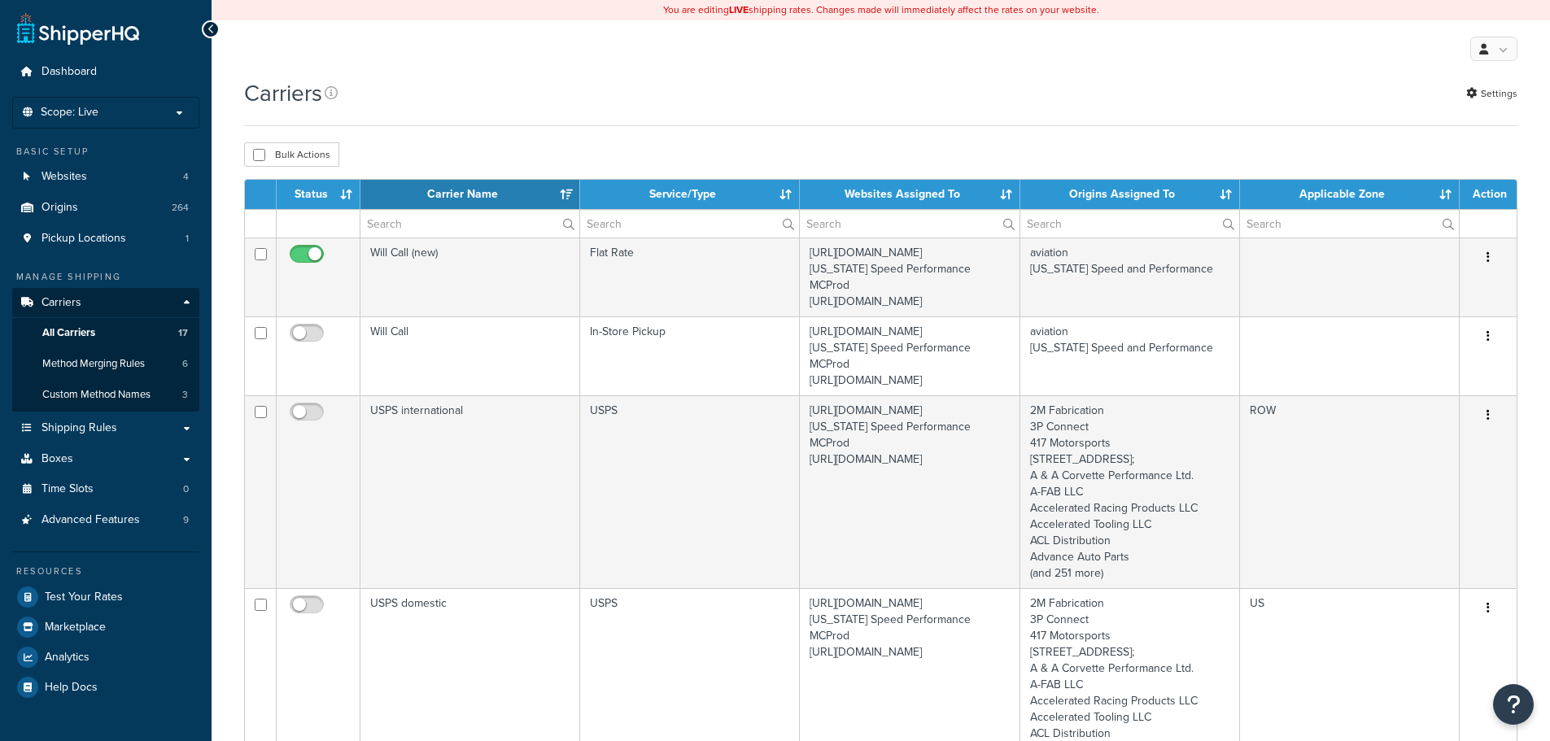
select select "15"
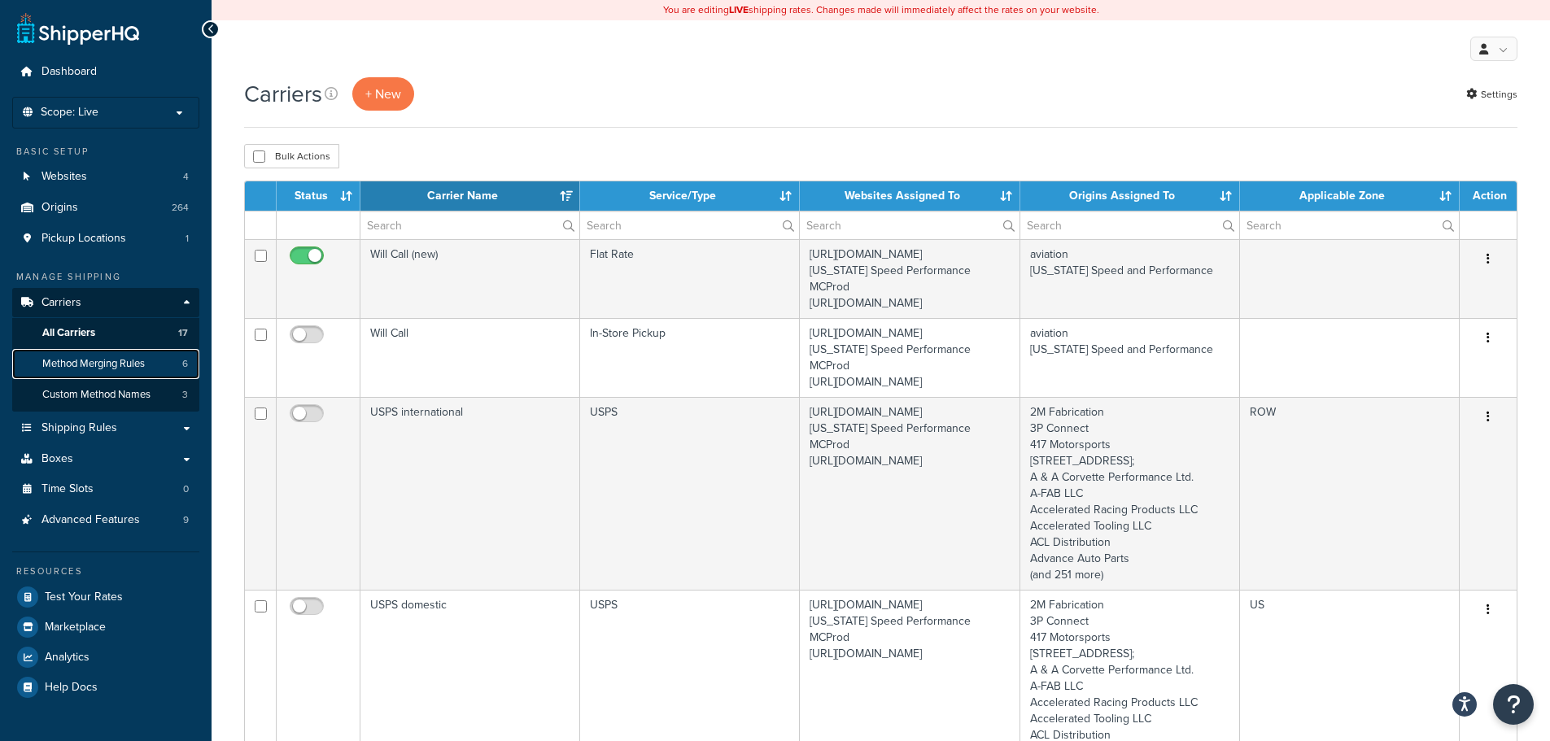
click at [120, 365] on span "Method Merging Rules" at bounding box center [93, 364] width 102 height 14
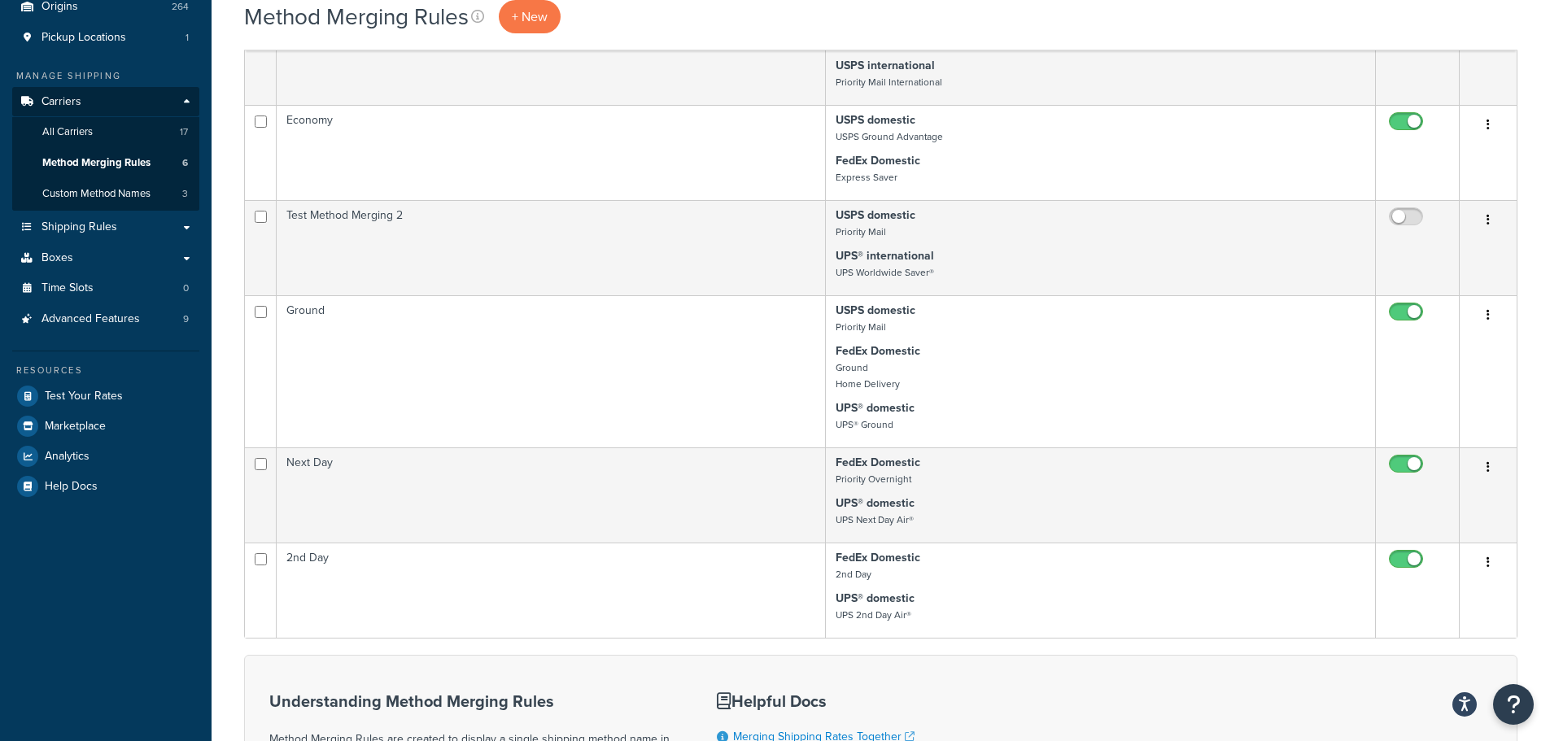
scroll to position [163, 0]
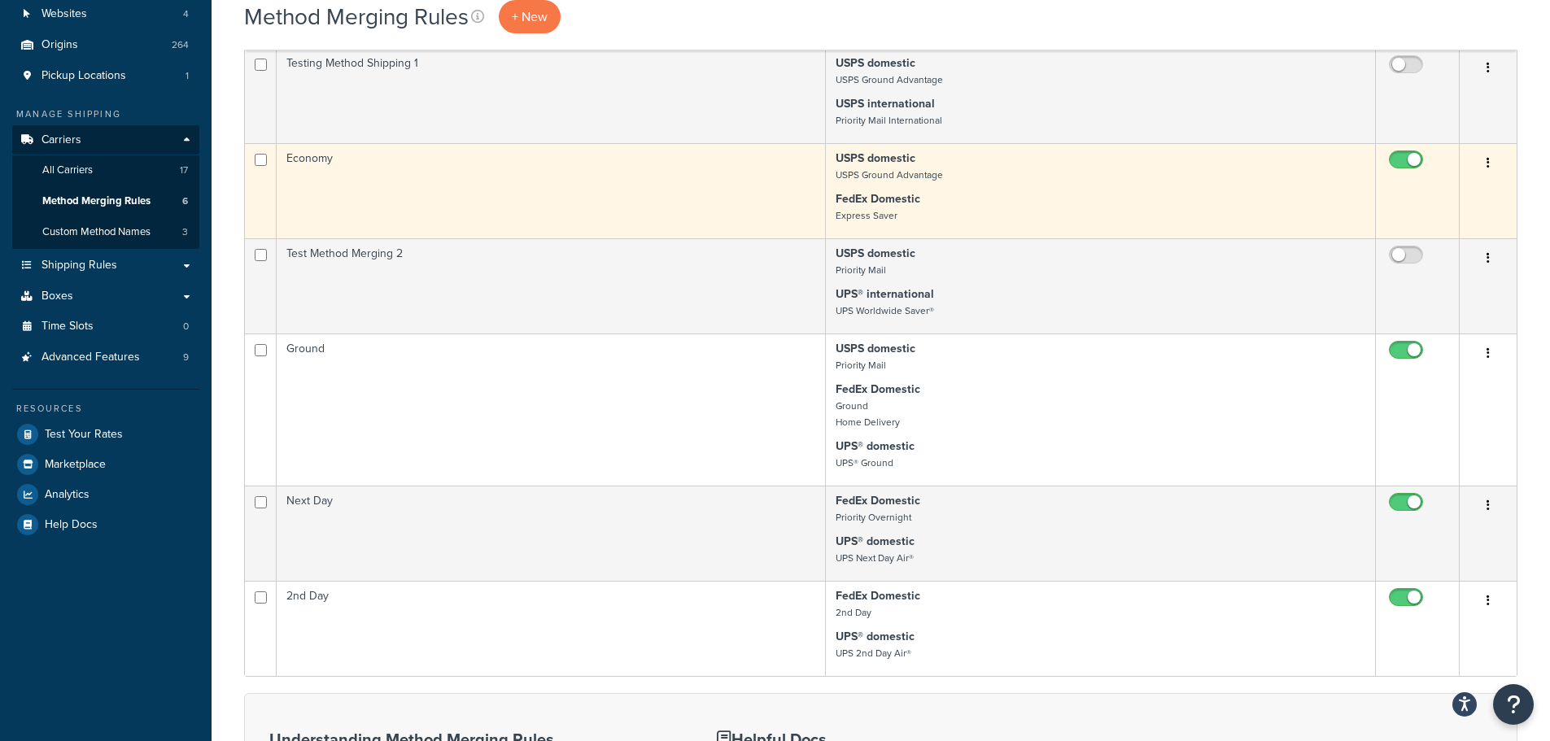
click at [1488, 168] on icon "button" at bounding box center [1487, 162] width 3 height 11
click at [1462, 194] on link "Edit" at bounding box center [1422, 198] width 129 height 33
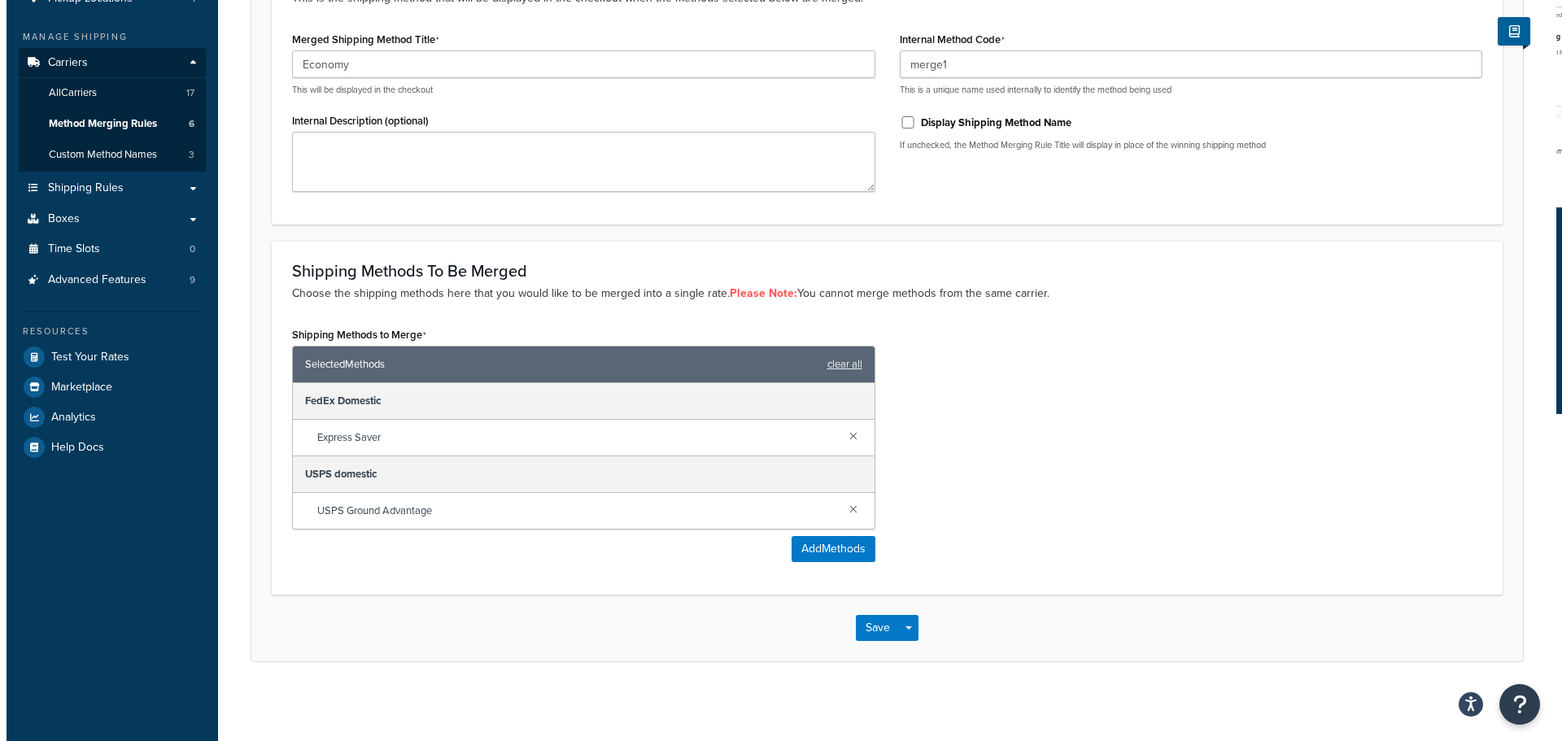
scroll to position [245, 0]
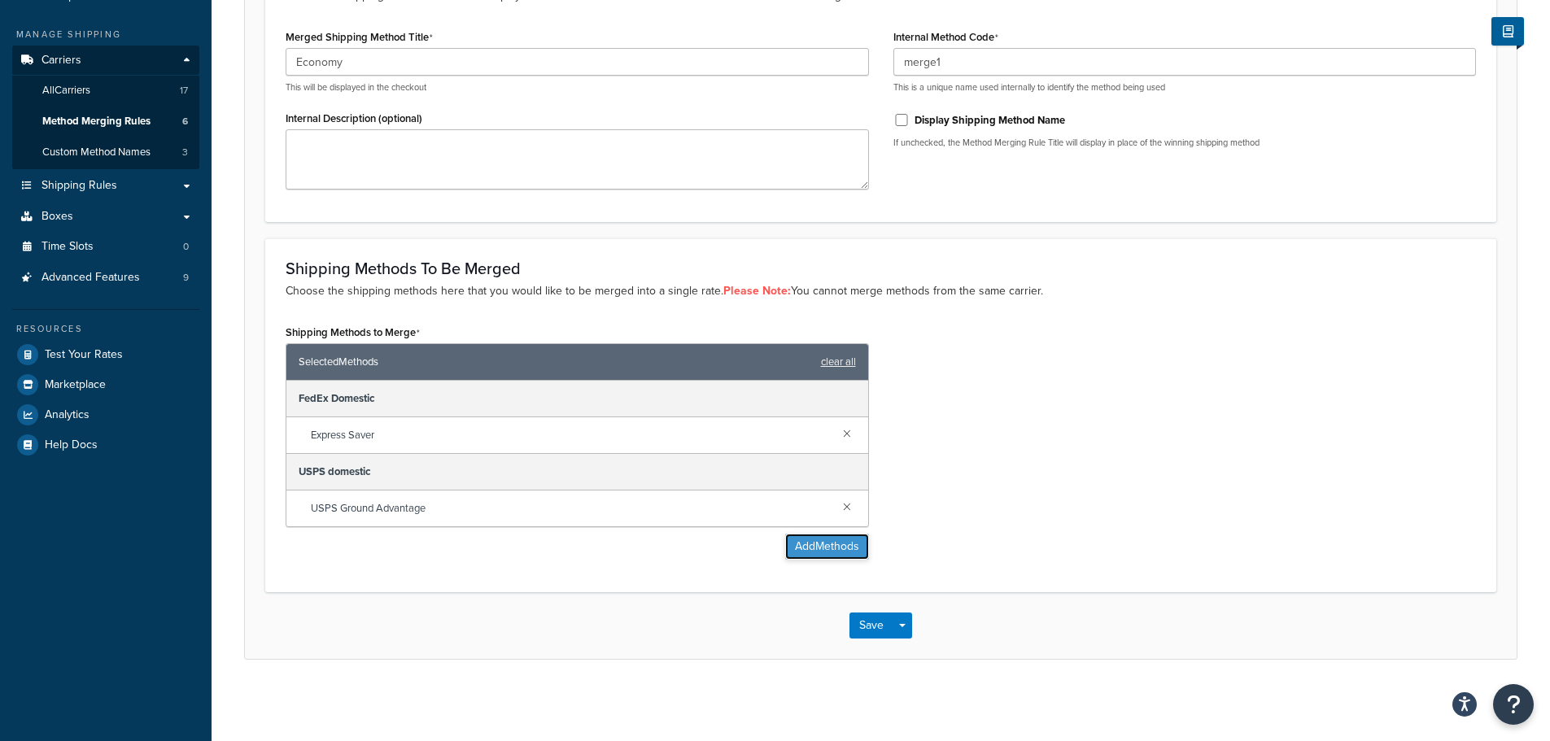
click at [847, 544] on button "Add Methods" at bounding box center [827, 547] width 84 height 26
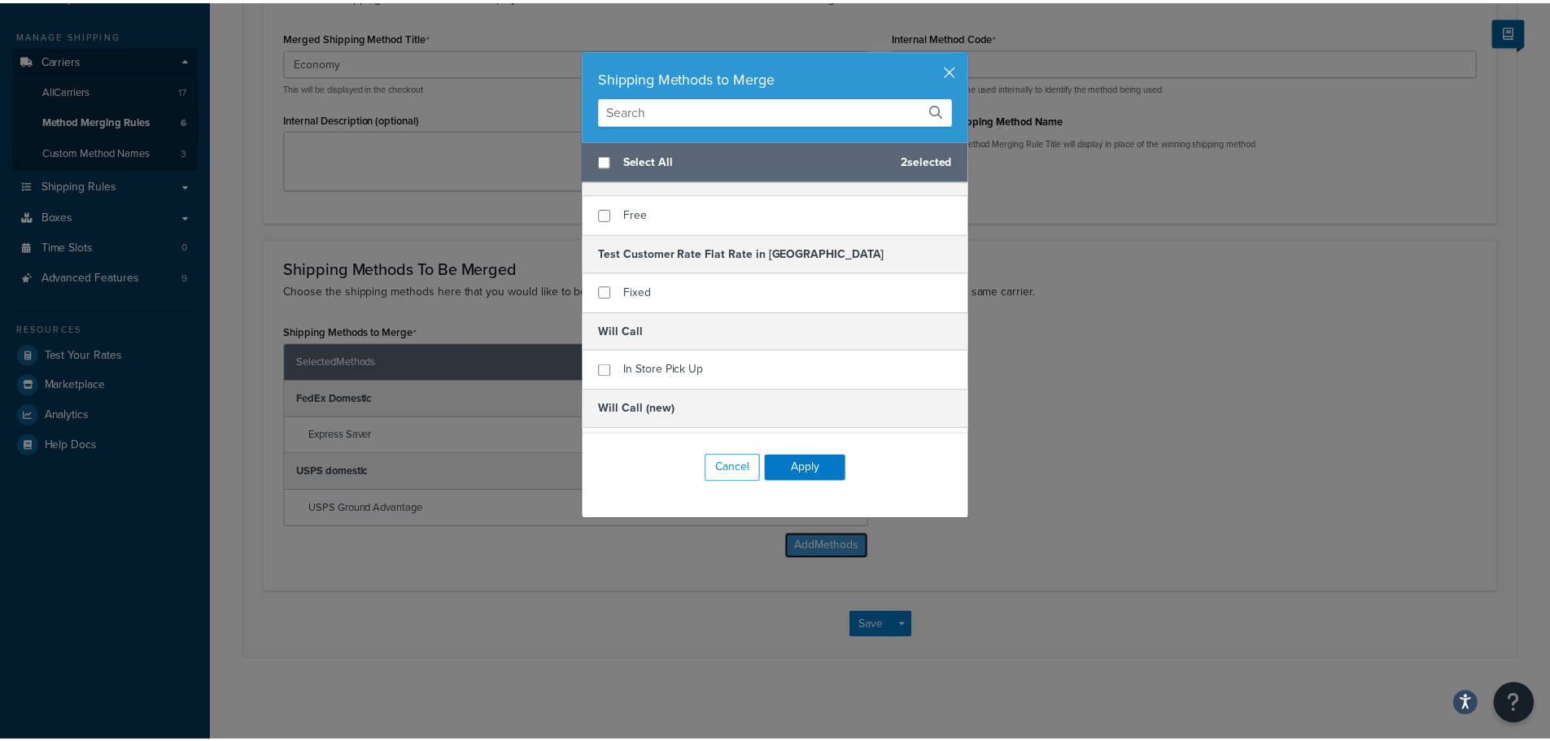
scroll to position [0, 0]
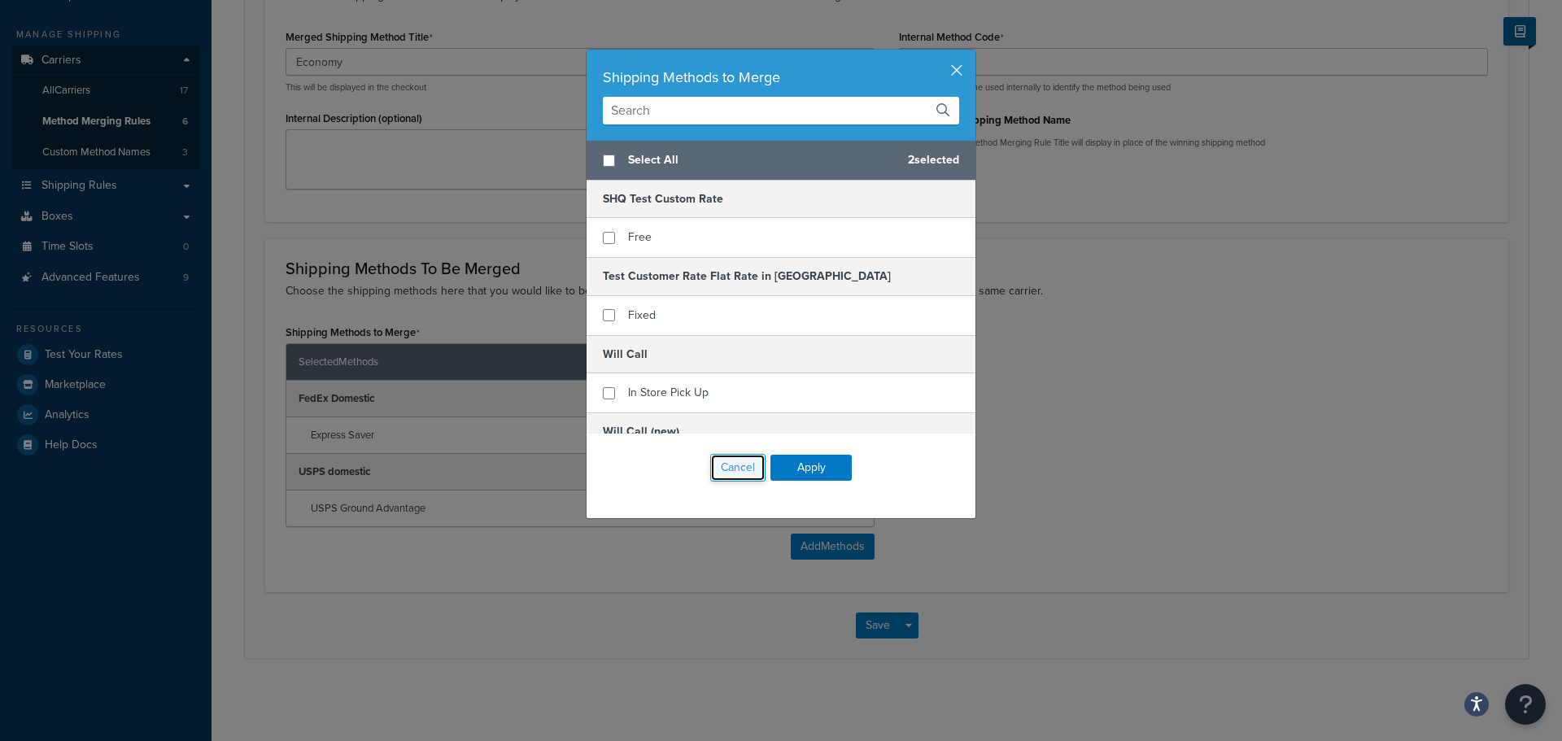
click at [745, 465] on button "Cancel" at bounding box center [737, 468] width 55 height 28
